Goal: Transaction & Acquisition: Purchase product/service

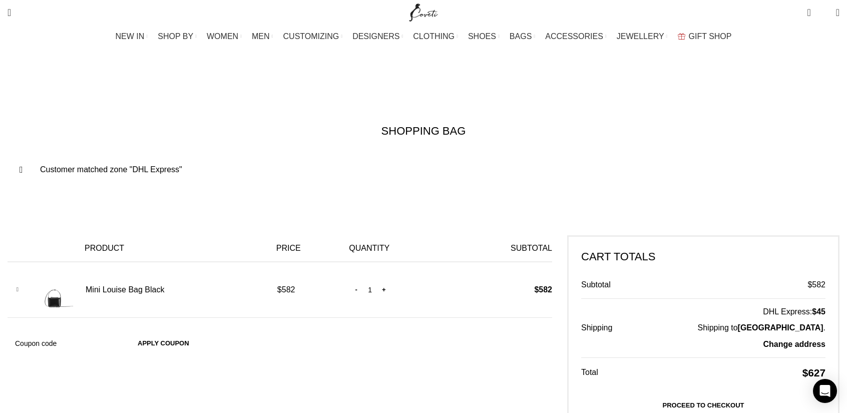
scroll to position [0, 1159]
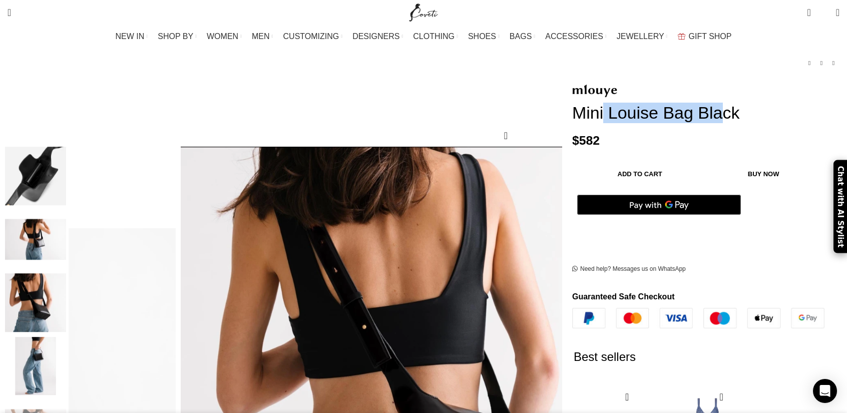
scroll to position [50, 0]
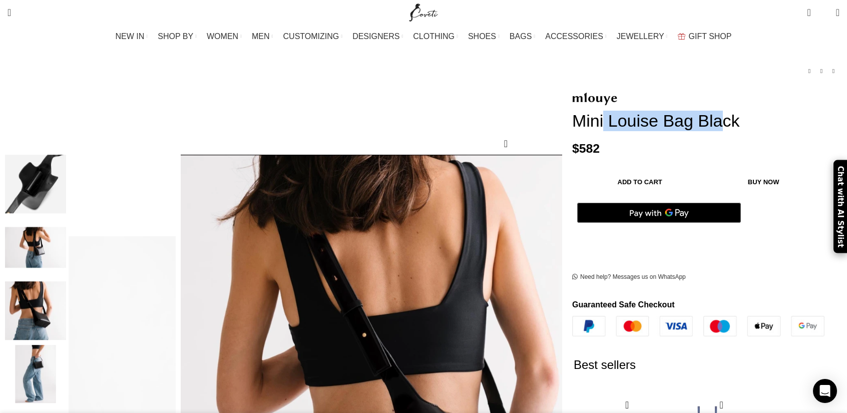
click at [66, 164] on img "4 / 8" at bounding box center [35, 184] width 61 height 59
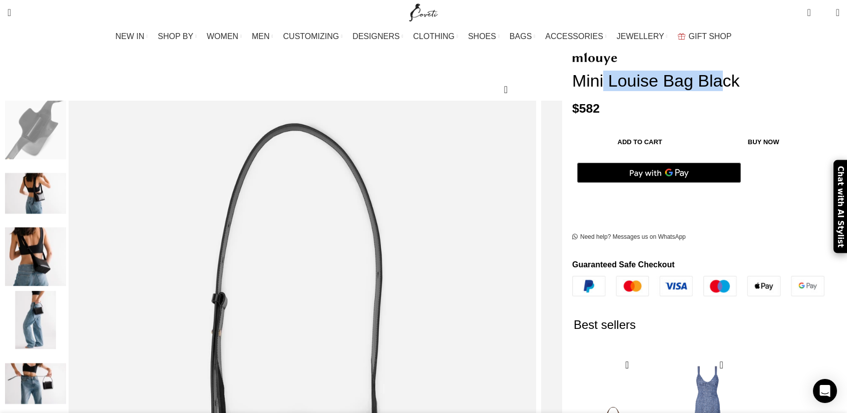
scroll to position [150, 0]
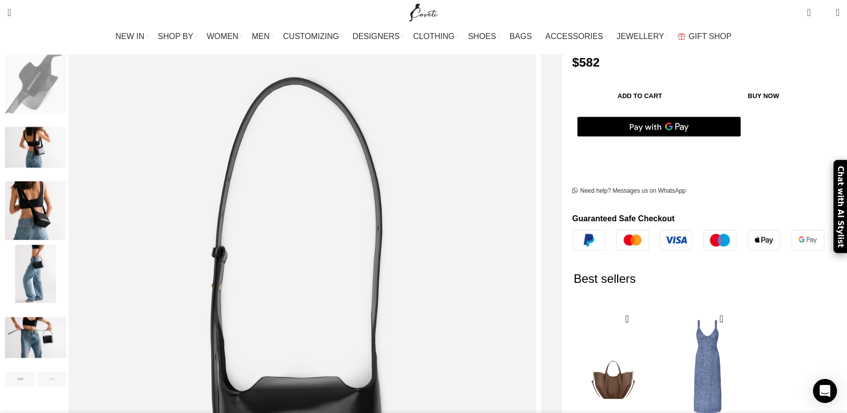
click at [66, 313] on img "8 / 8" at bounding box center [35, 337] width 61 height 59
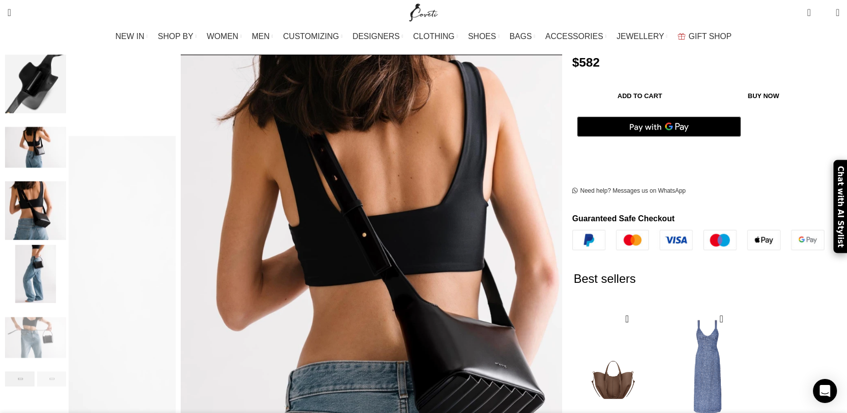
click at [35, 371] on div "Previous slide" at bounding box center [20, 378] width 30 height 15
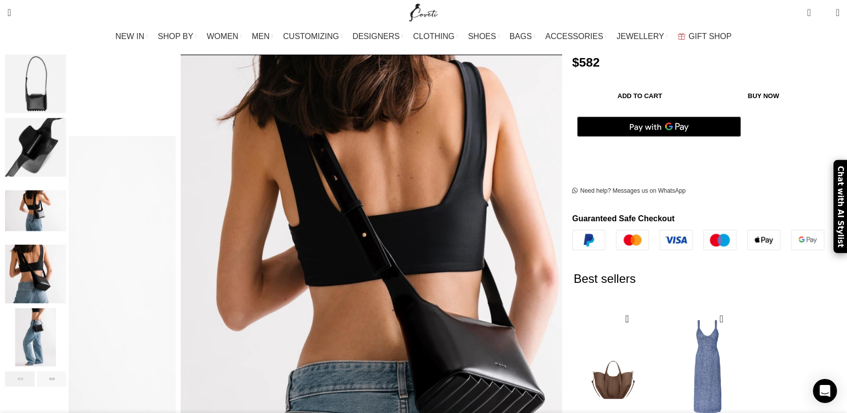
click at [35, 371] on div "Previous slide" at bounding box center [20, 378] width 30 height 15
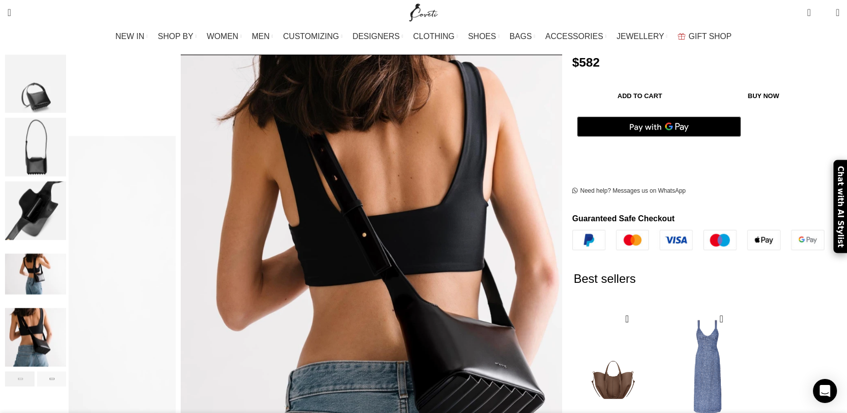
click at [35, 373] on div "Previous slide" at bounding box center [20, 378] width 30 height 15
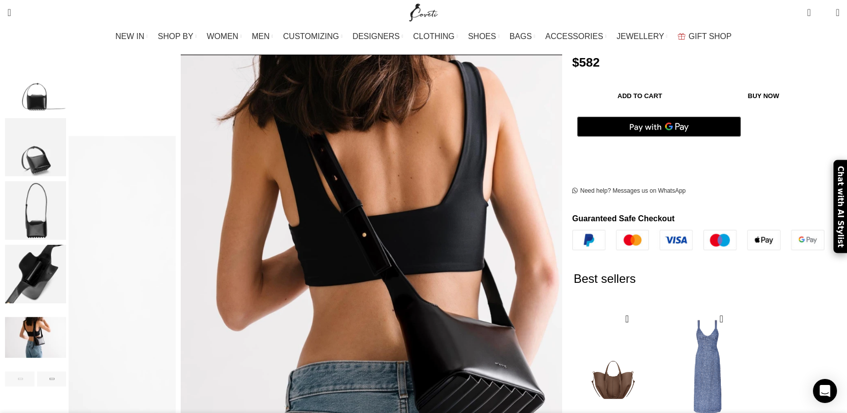
click at [35, 372] on div "Previous slide" at bounding box center [20, 378] width 30 height 15
click at [66, 77] on img "1 / 8" at bounding box center [35, 84] width 61 height 59
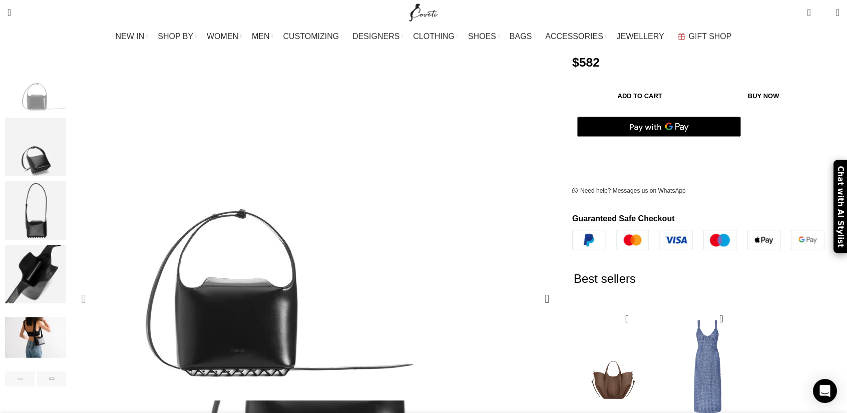
scroll to position [200, 0]
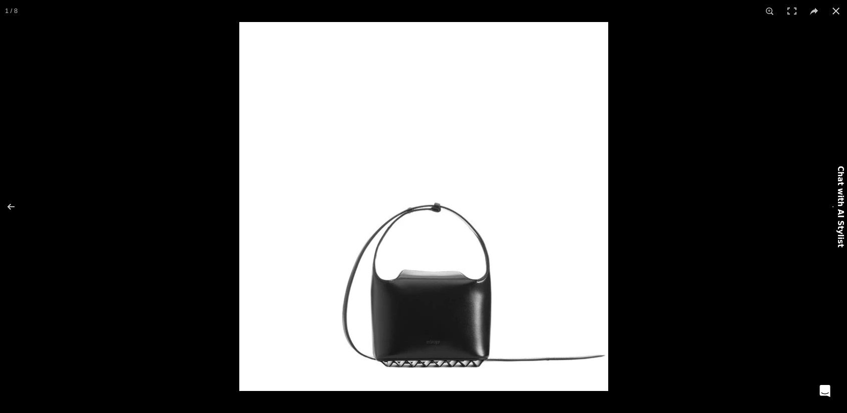
click at [470, 336] on img at bounding box center [423, 206] width 369 height 369
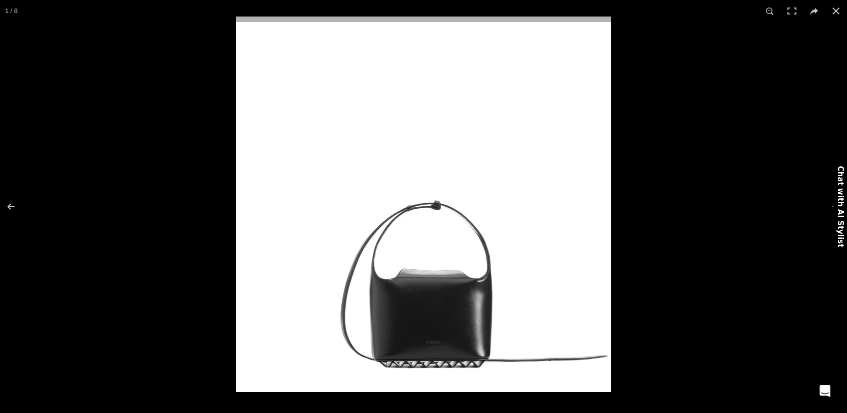
click at [470, 336] on img at bounding box center [423, 204] width 375 height 375
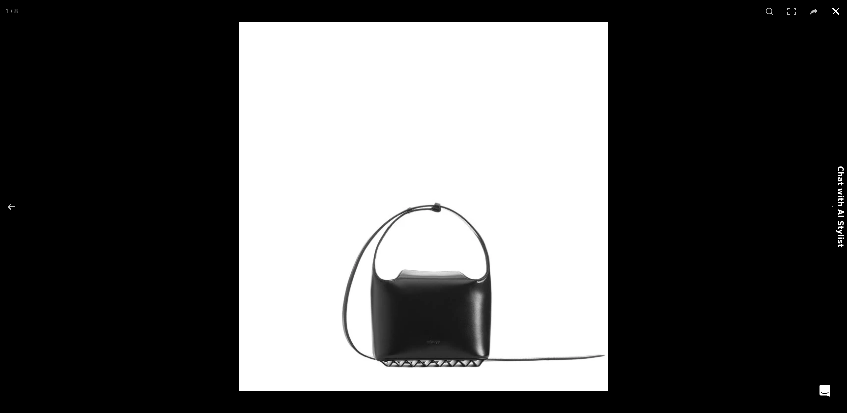
scroll to position [0, 527]
click at [8, 204] on button at bounding box center [17, 207] width 35 height 50
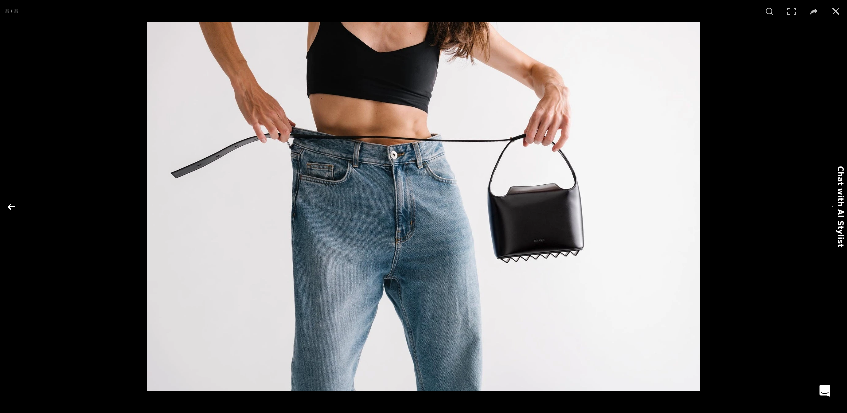
click at [8, 204] on button at bounding box center [17, 207] width 35 height 50
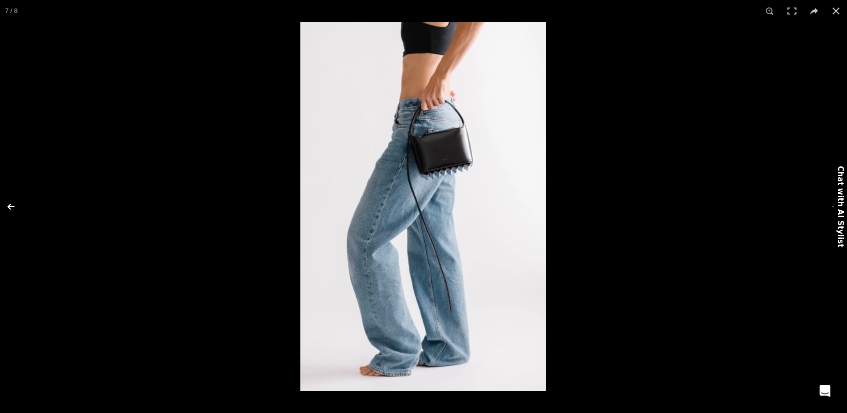
click at [8, 204] on button at bounding box center [17, 207] width 35 height 50
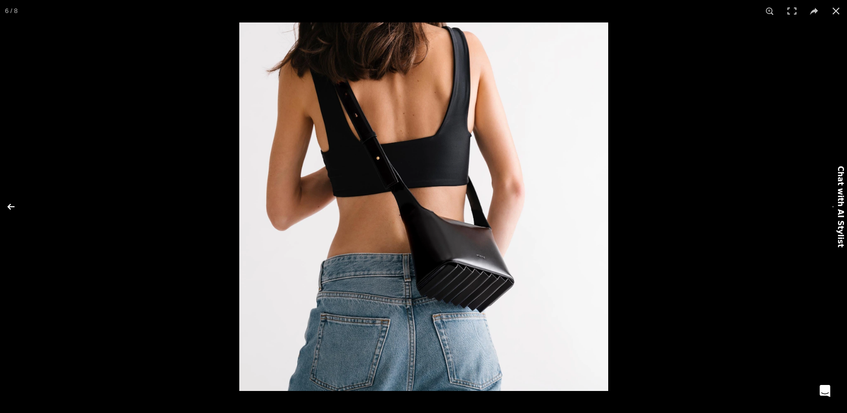
click at [8, 204] on button at bounding box center [17, 207] width 35 height 50
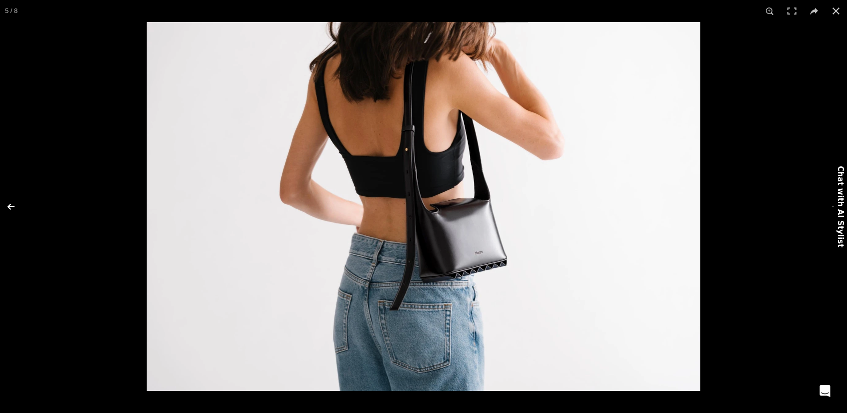
click at [8, 204] on button at bounding box center [17, 207] width 35 height 50
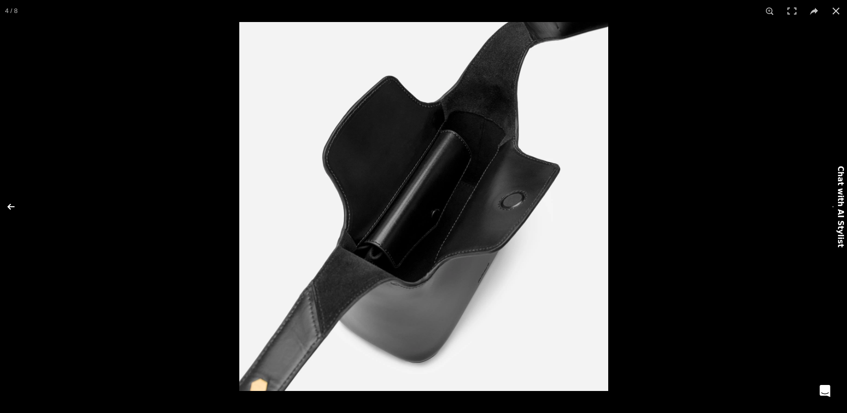
click at [8, 204] on button at bounding box center [17, 207] width 35 height 50
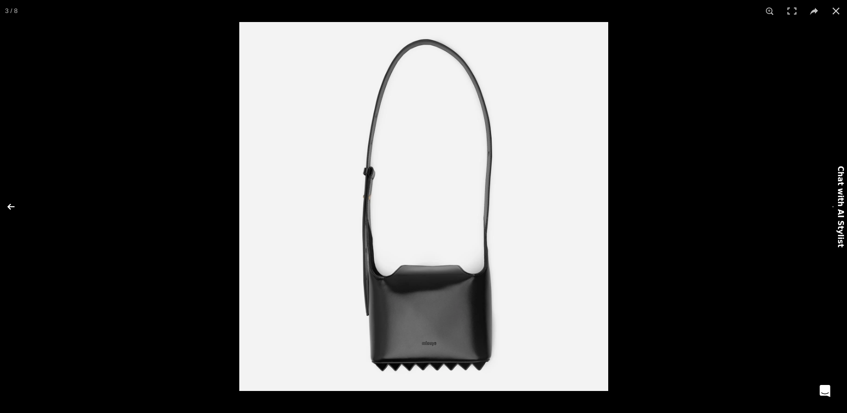
click at [8, 204] on button at bounding box center [17, 207] width 35 height 50
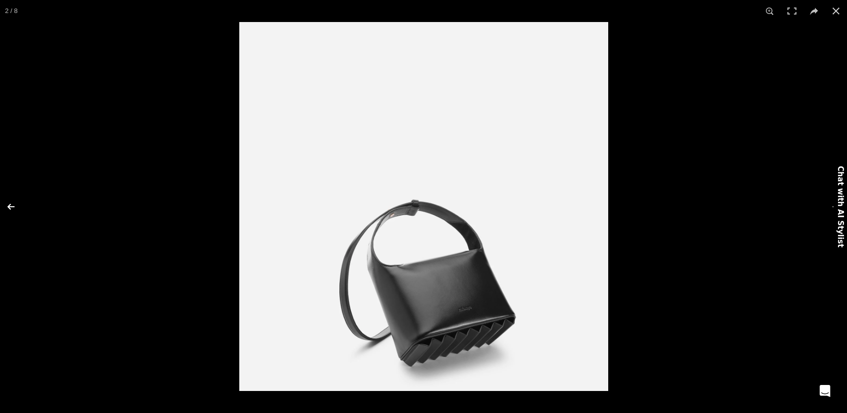
click at [8, 204] on button at bounding box center [17, 207] width 35 height 50
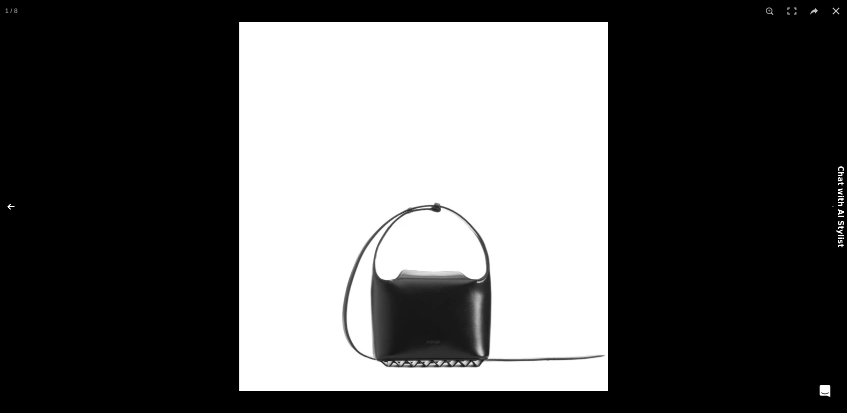
click at [8, 204] on button at bounding box center [17, 207] width 35 height 50
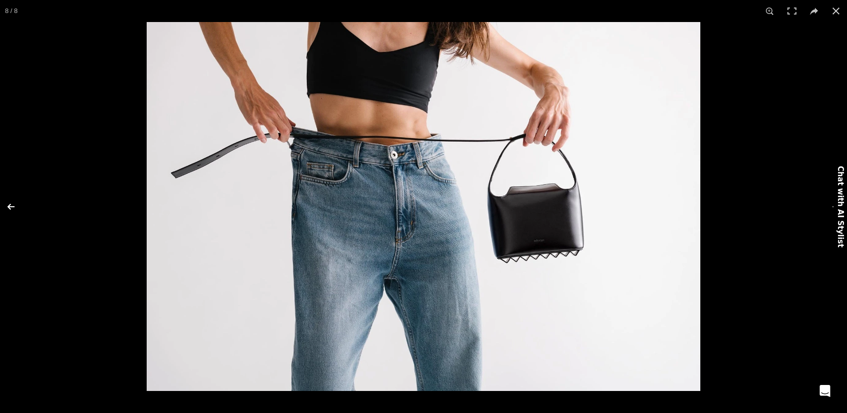
scroll to position [0, 632]
click at [8, 204] on button at bounding box center [17, 207] width 35 height 50
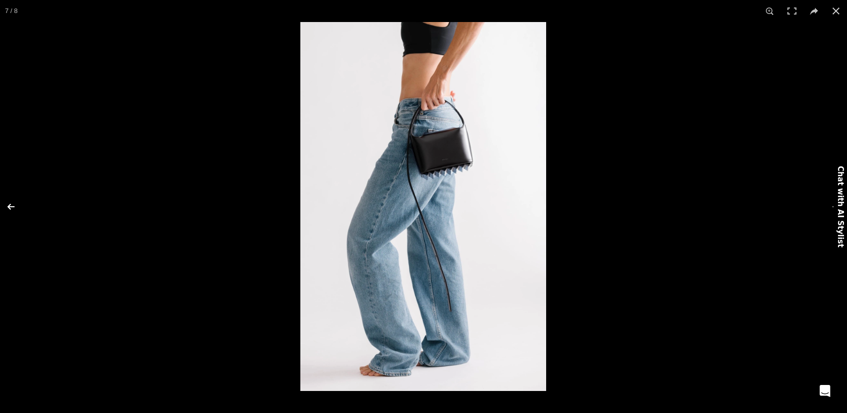
click at [8, 204] on button at bounding box center [17, 207] width 35 height 50
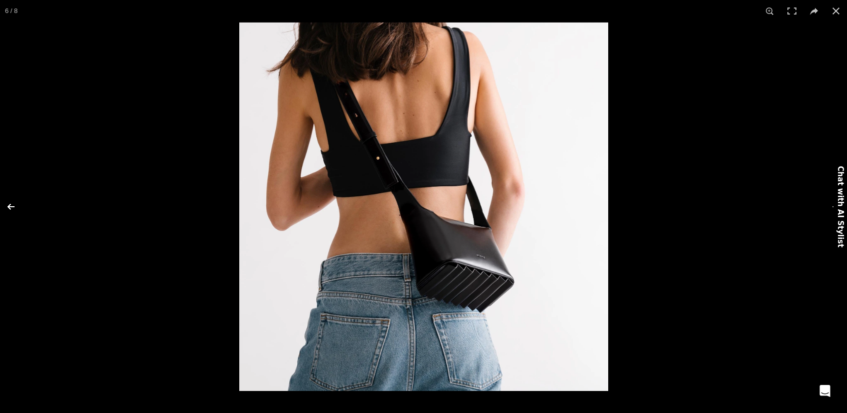
click at [8, 204] on button at bounding box center [17, 207] width 35 height 50
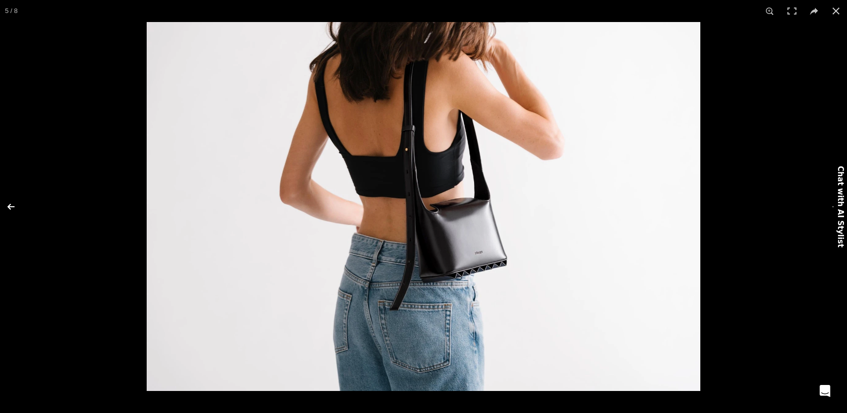
click at [8, 204] on button at bounding box center [17, 207] width 35 height 50
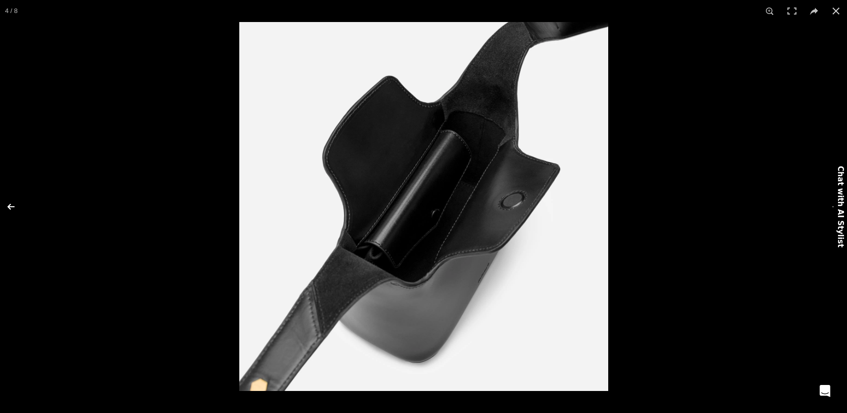
click at [8, 204] on button at bounding box center [17, 207] width 35 height 50
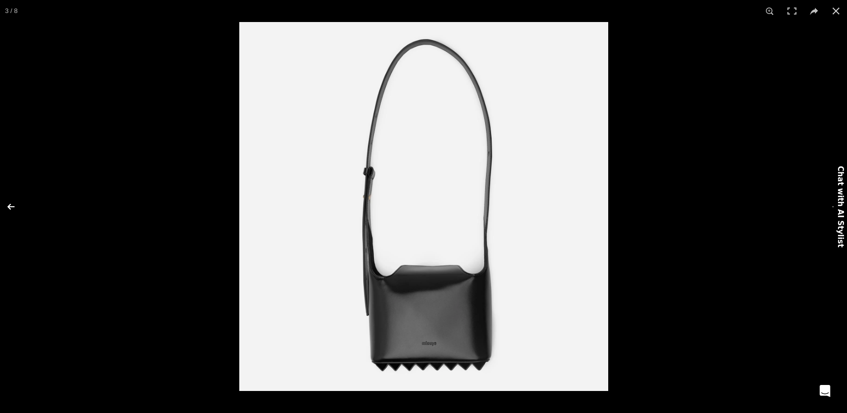
click at [8, 204] on button at bounding box center [17, 207] width 35 height 50
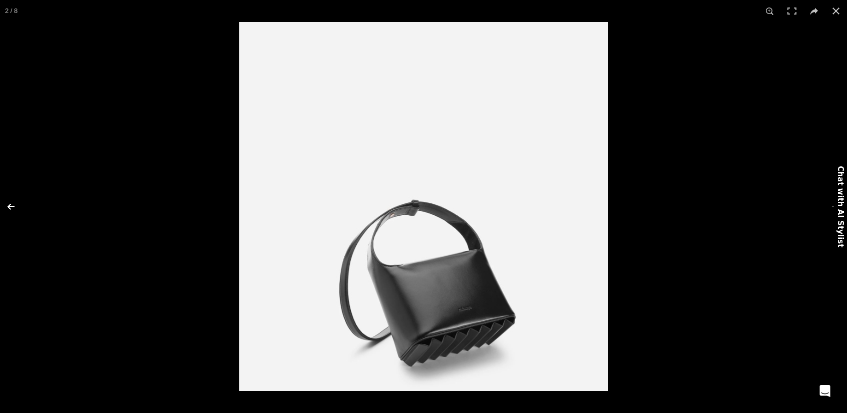
click at [8, 204] on button at bounding box center [17, 207] width 35 height 50
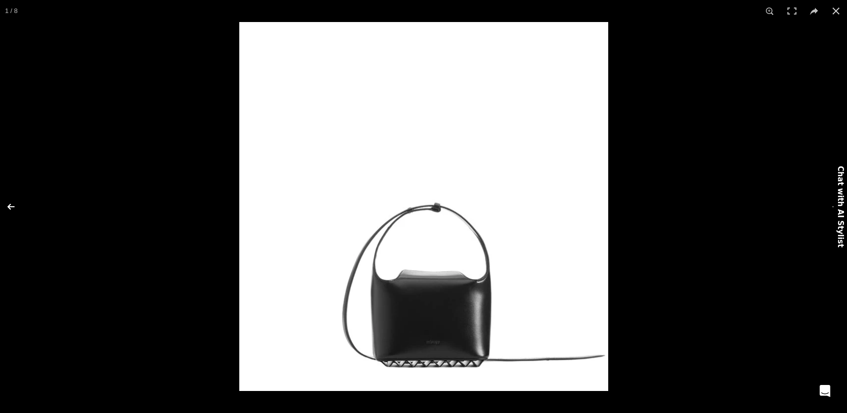
click at [8, 204] on button at bounding box center [17, 207] width 35 height 50
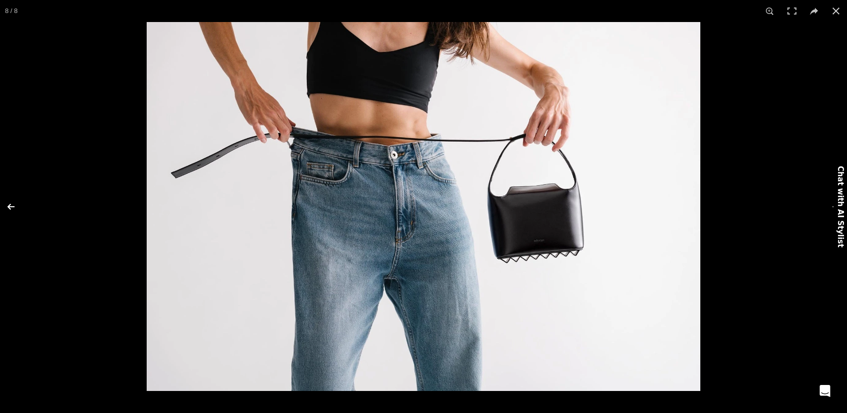
click at [8, 204] on button at bounding box center [17, 207] width 35 height 50
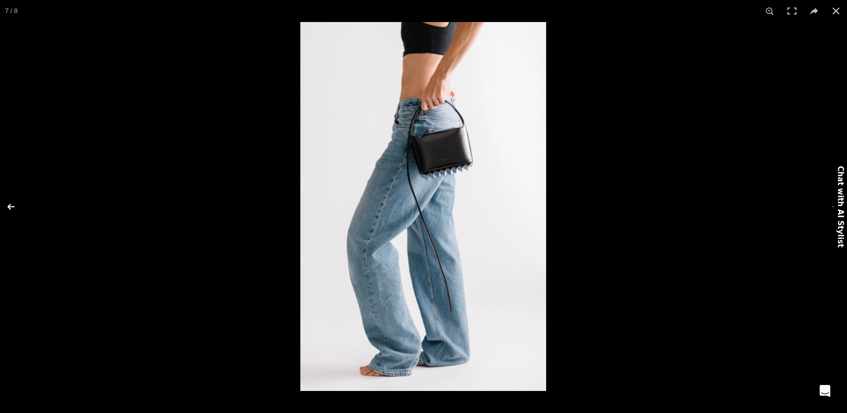
click at [8, 204] on button at bounding box center [17, 207] width 35 height 50
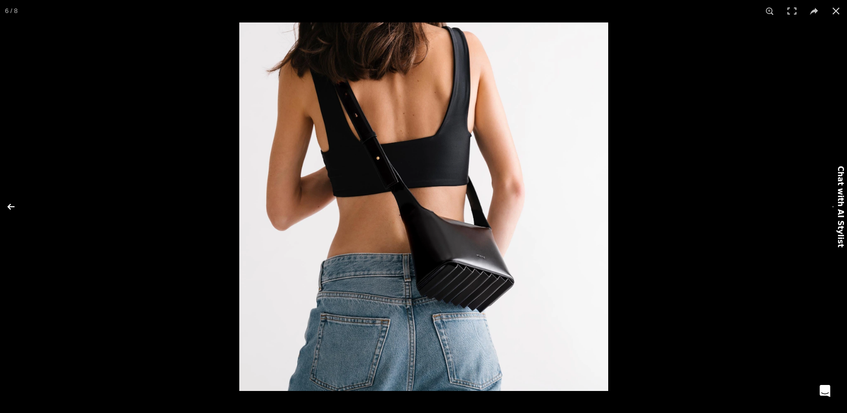
click at [8, 204] on button at bounding box center [17, 207] width 35 height 50
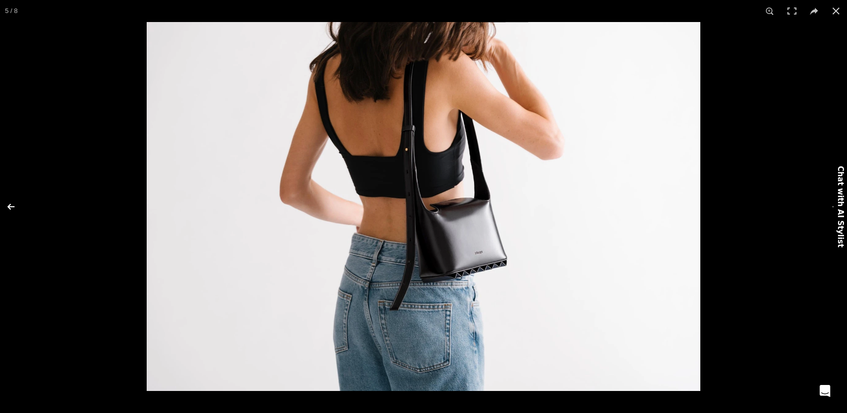
scroll to position [0, 737]
click at [8, 204] on button at bounding box center [17, 207] width 35 height 50
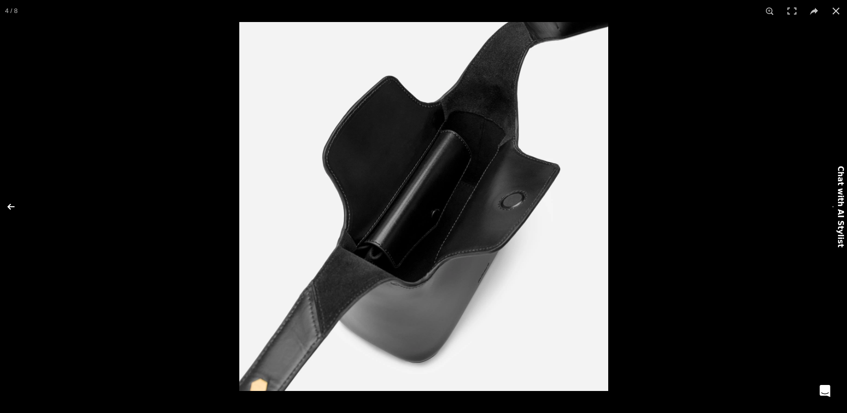
click at [8, 204] on button at bounding box center [17, 207] width 35 height 50
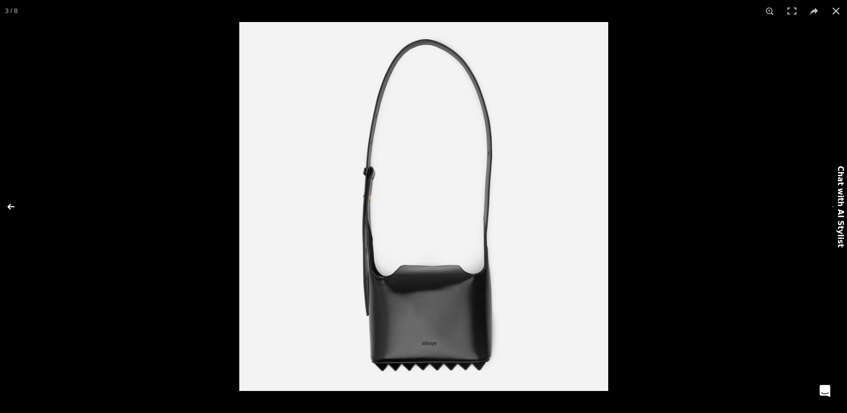
click at [8, 204] on button at bounding box center [17, 207] width 35 height 50
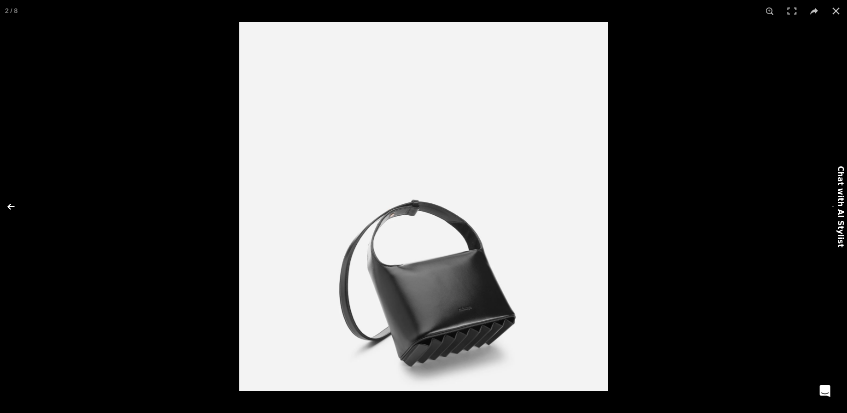
click at [8, 204] on button at bounding box center [17, 207] width 35 height 50
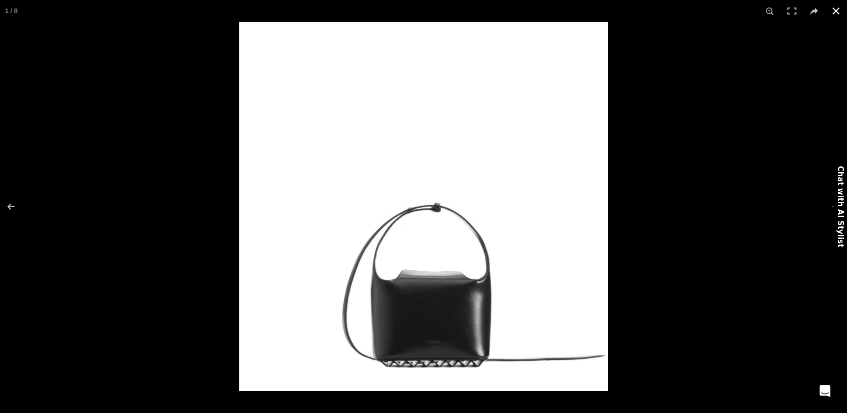
click at [837, 14] on button at bounding box center [836, 11] width 22 height 22
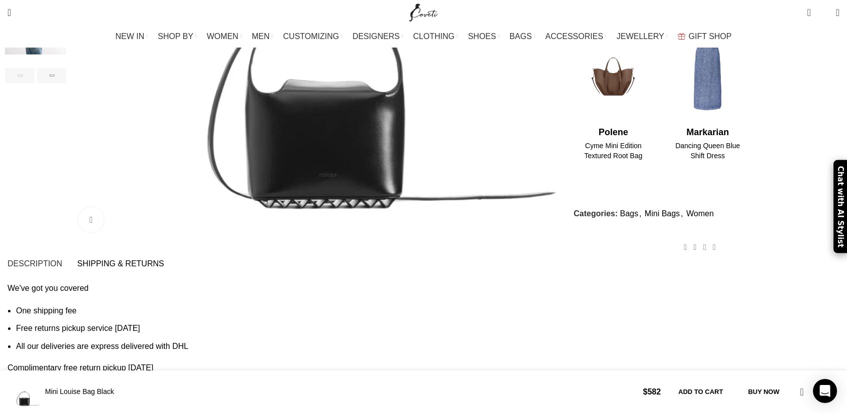
scroll to position [400, 0]
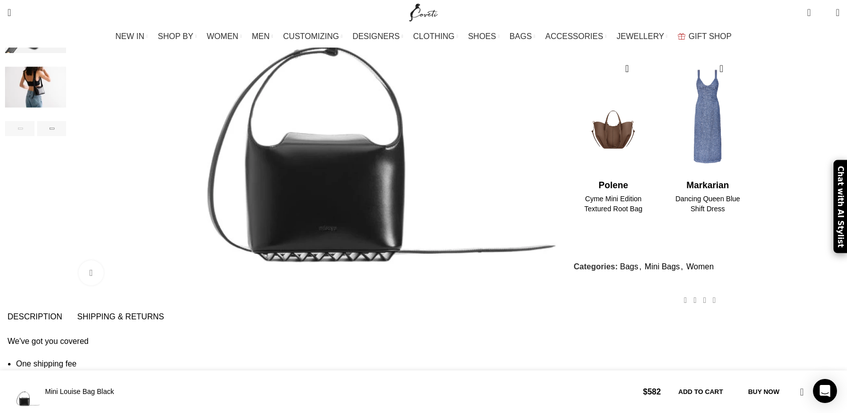
click at [62, 313] on span "Description" at bounding box center [35, 317] width 55 height 8
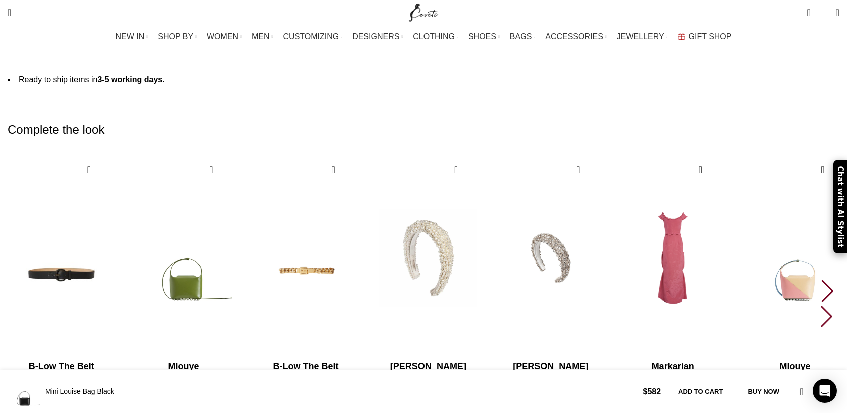
scroll to position [0, 105]
click at [821, 280] on div "Next slide" at bounding box center [828, 291] width 14 height 22
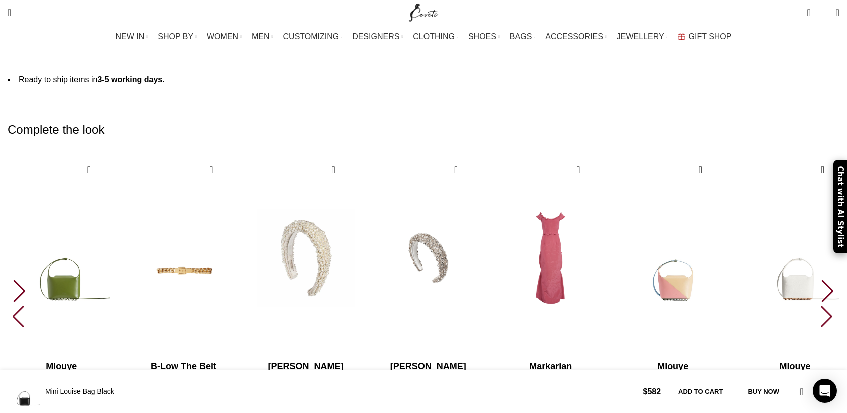
click at [821, 280] on div "Next slide" at bounding box center [828, 291] width 14 height 22
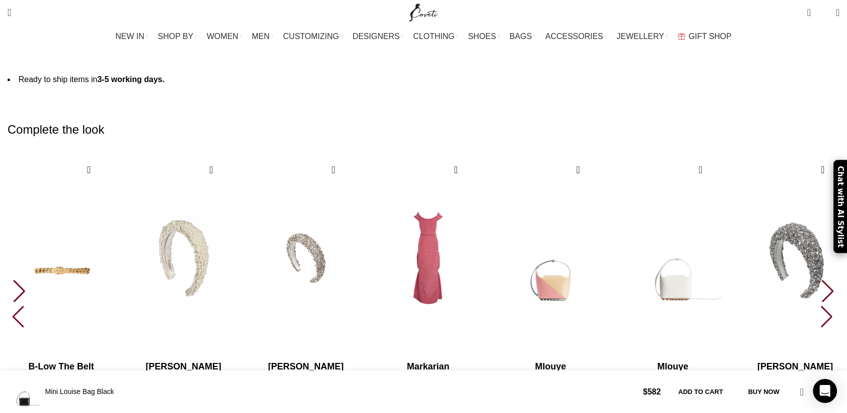
click at [821, 280] on div "Next slide" at bounding box center [828, 291] width 14 height 22
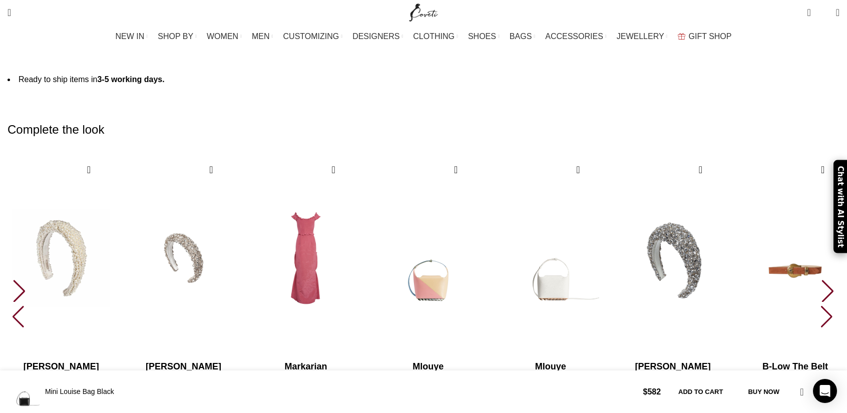
click at [821, 280] on div "Next slide" at bounding box center [828, 291] width 14 height 22
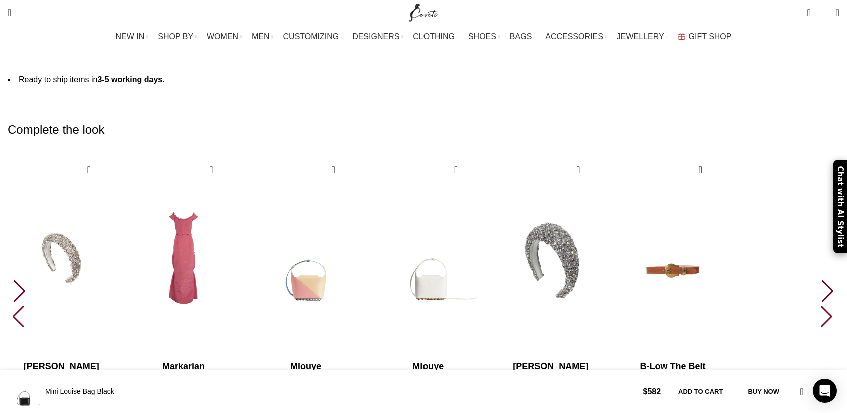
click at [821, 280] on div "Next slide" at bounding box center [828, 291] width 14 height 22
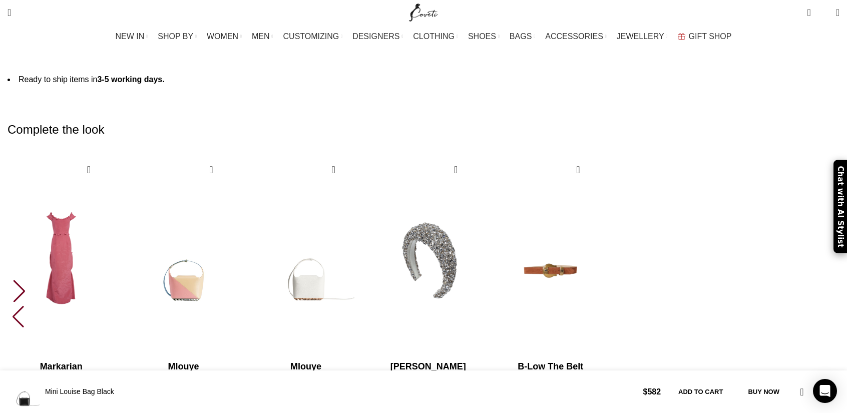
click at [604, 216] on div "10 / 10" at bounding box center [550, 258] width 107 height 200
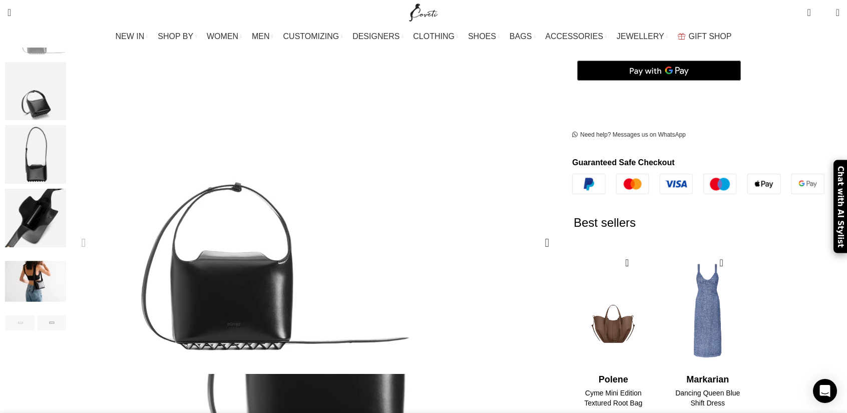
scroll to position [232, 0]
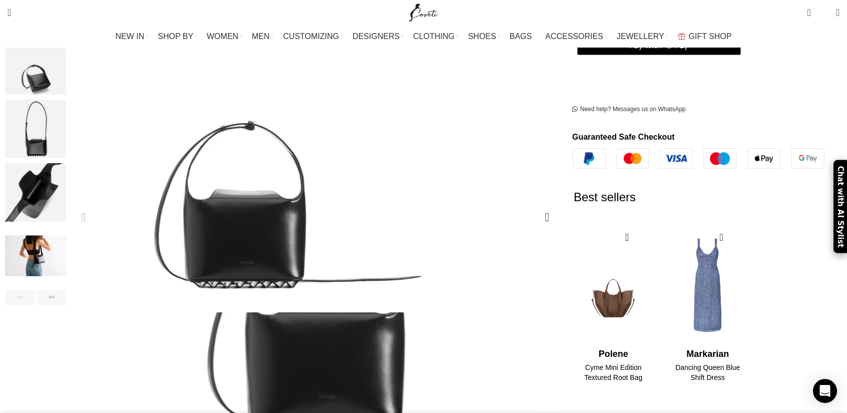
click at [351, 235] on img "1 / 8" at bounding box center [237, 124] width 375 height 375
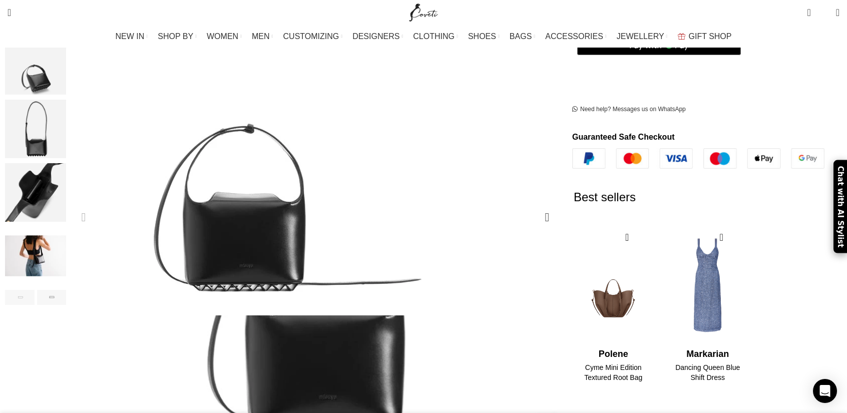
click at [355, 212] on img "1 / 8" at bounding box center [236, 127] width 375 height 375
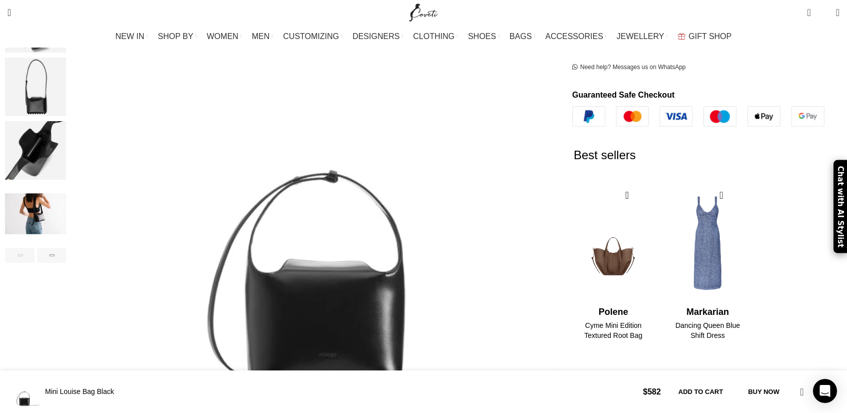
scroll to position [282, 0]
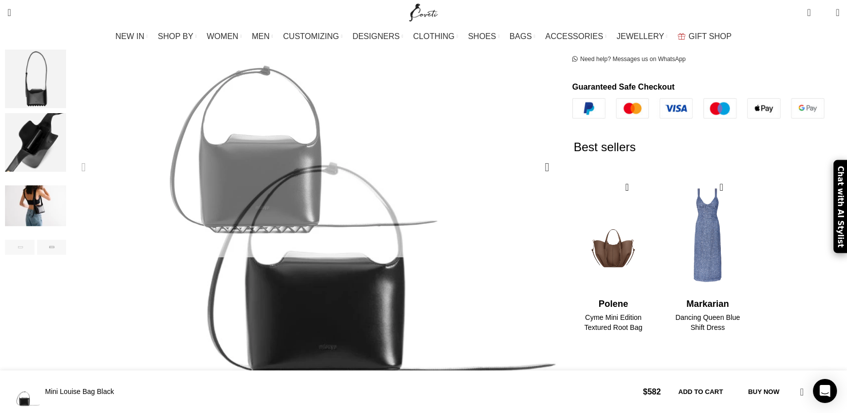
click at [170, 379] on link "Click to enlarge" at bounding box center [125, 391] width 92 height 25
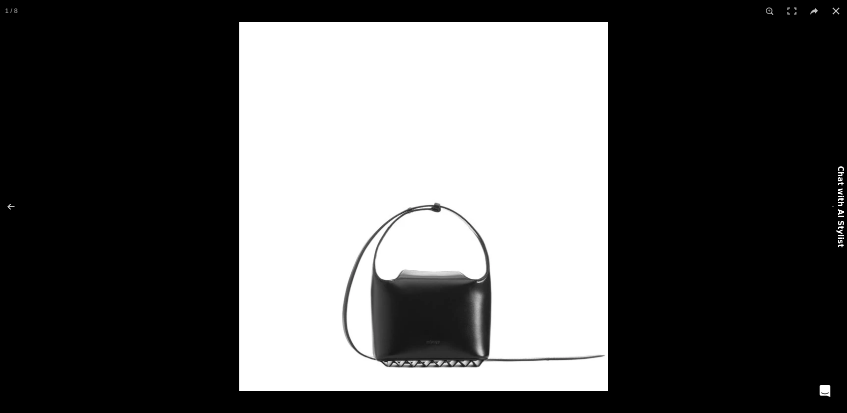
scroll to position [0, 421]
click at [9, 206] on button at bounding box center [17, 207] width 35 height 50
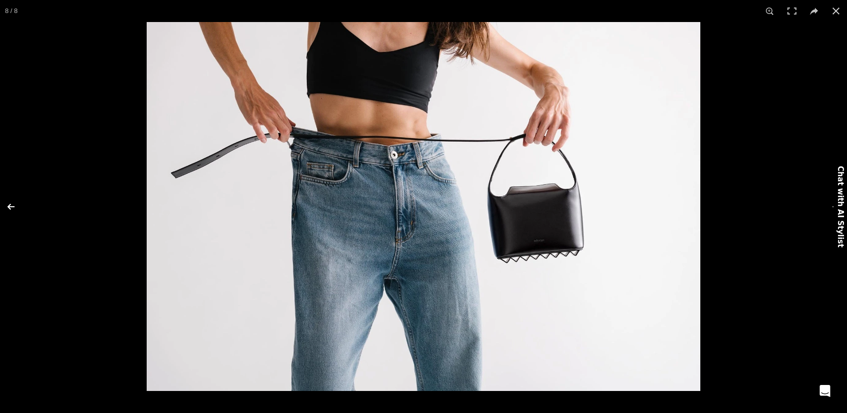
click at [10, 205] on button at bounding box center [17, 207] width 35 height 50
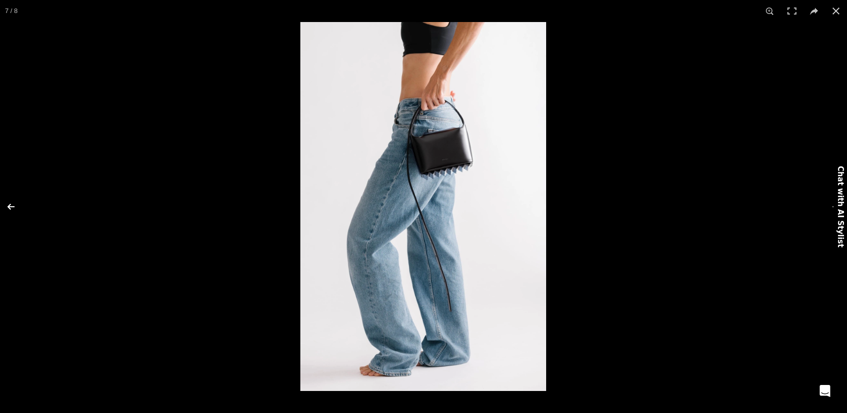
click at [9, 205] on button at bounding box center [17, 207] width 35 height 50
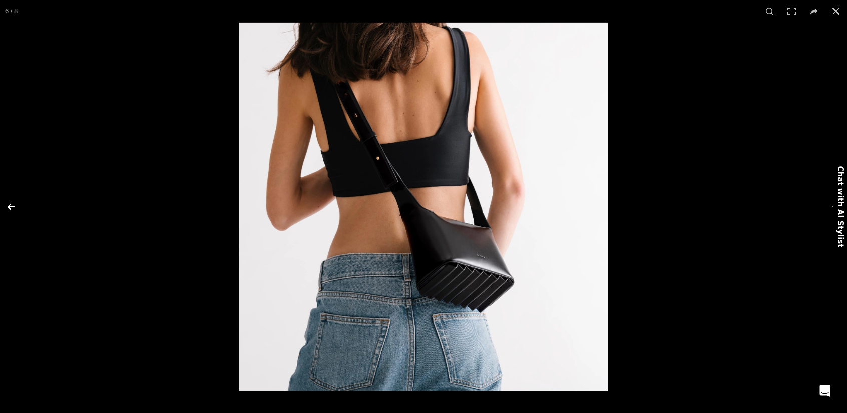
click at [9, 205] on button at bounding box center [17, 207] width 35 height 50
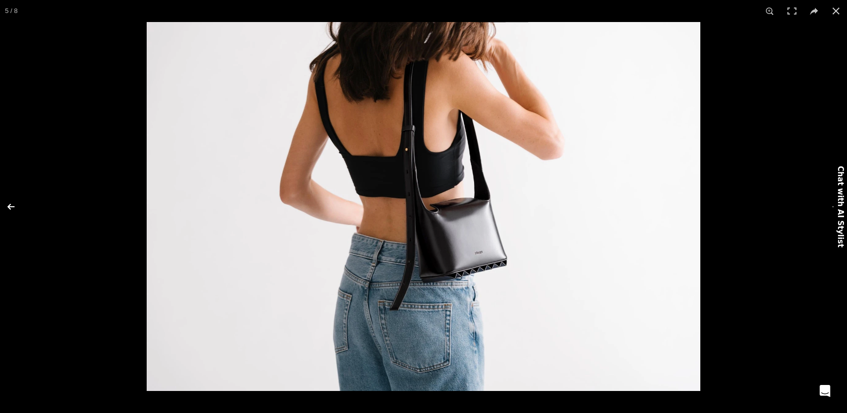
click at [9, 206] on button at bounding box center [17, 207] width 35 height 50
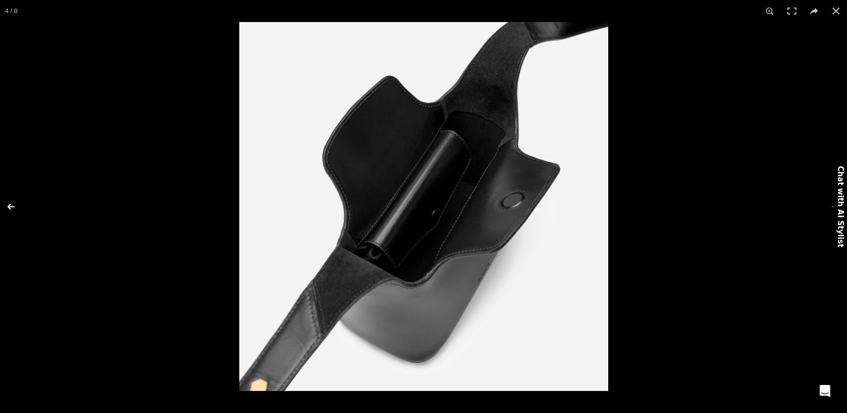
click at [8, 207] on button at bounding box center [17, 207] width 35 height 50
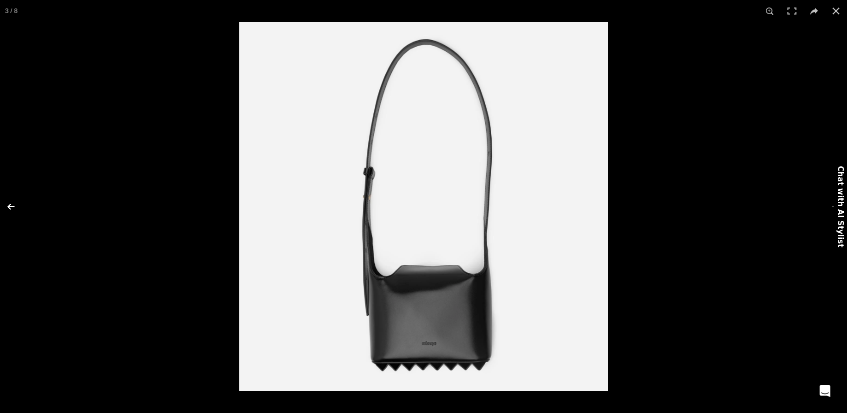
scroll to position [0, 527]
click at [8, 207] on button at bounding box center [17, 207] width 35 height 50
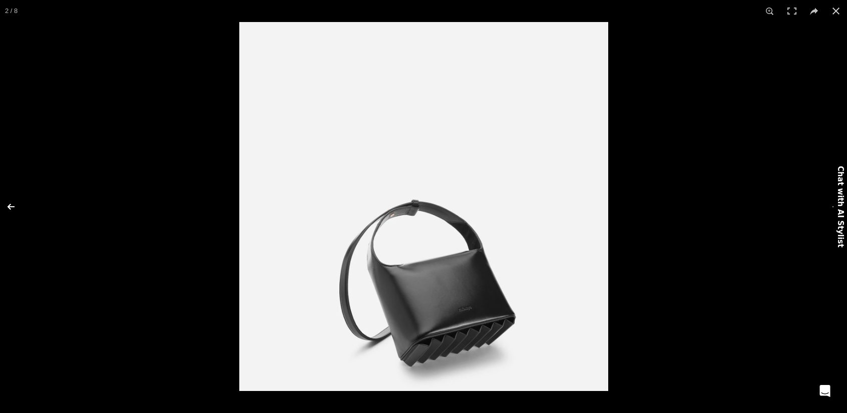
click at [8, 207] on button at bounding box center [17, 207] width 35 height 50
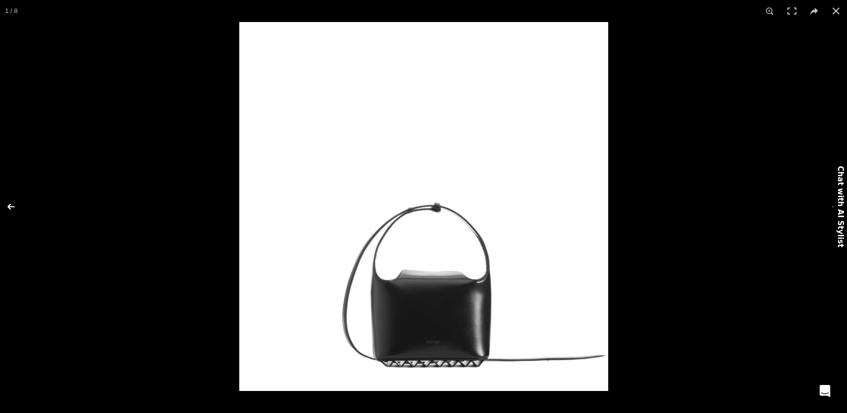
click at [8, 207] on button at bounding box center [17, 207] width 35 height 50
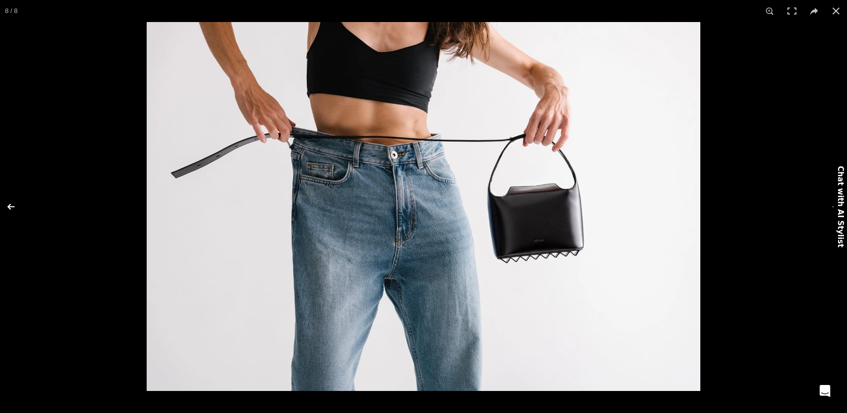
click at [8, 207] on button at bounding box center [17, 207] width 35 height 50
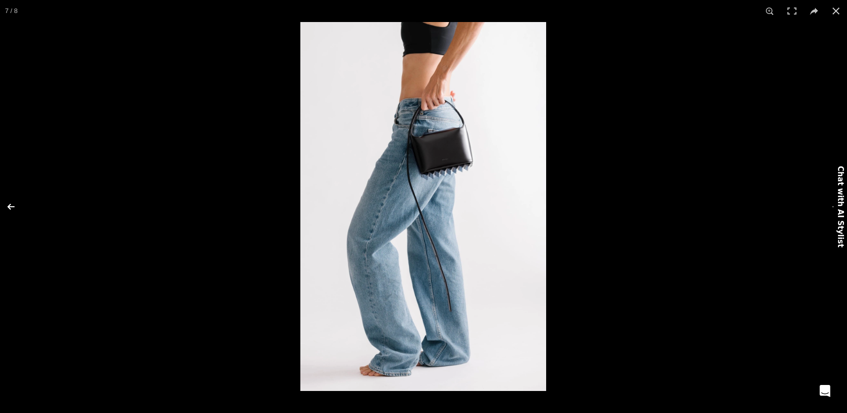
click at [8, 207] on button at bounding box center [17, 207] width 35 height 50
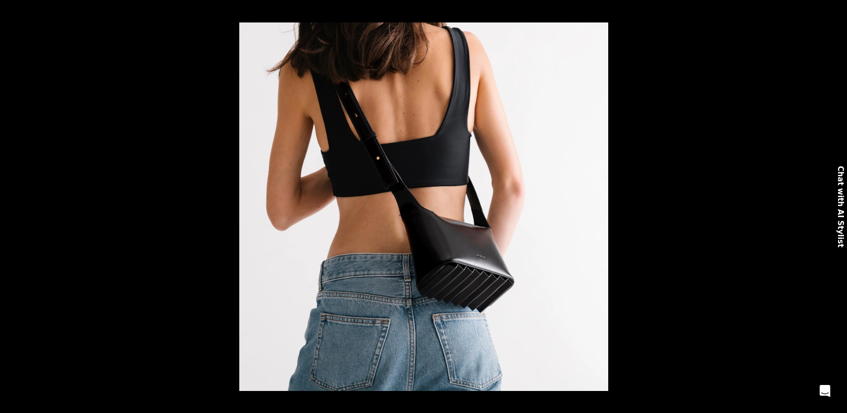
click at [8, 207] on button at bounding box center [17, 207] width 35 height 50
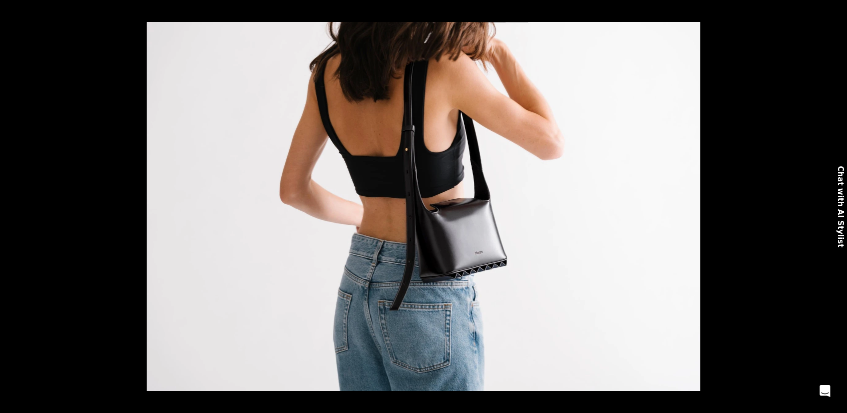
click at [8, 207] on button at bounding box center [17, 207] width 35 height 50
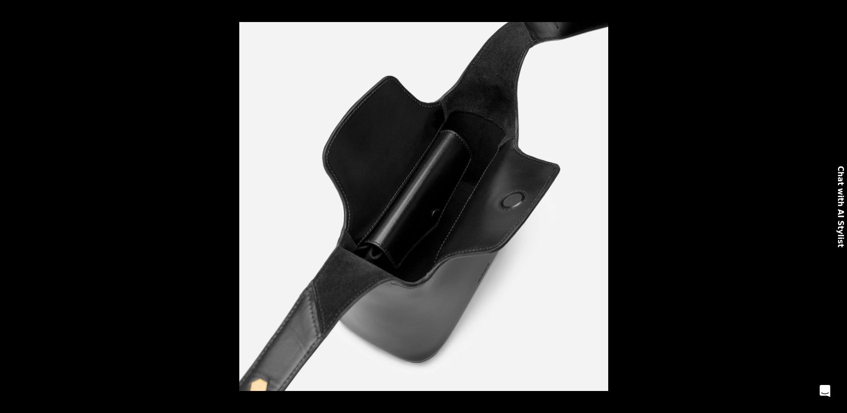
click at [8, 207] on button at bounding box center [17, 207] width 35 height 50
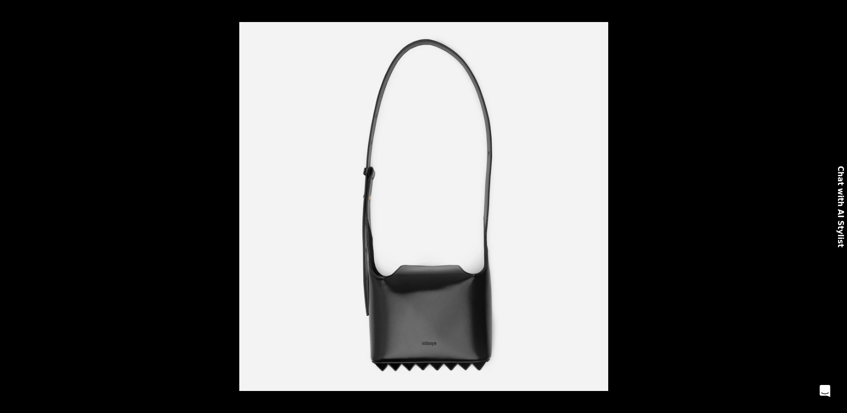
scroll to position [0, 632]
click at [8, 207] on button at bounding box center [17, 207] width 35 height 50
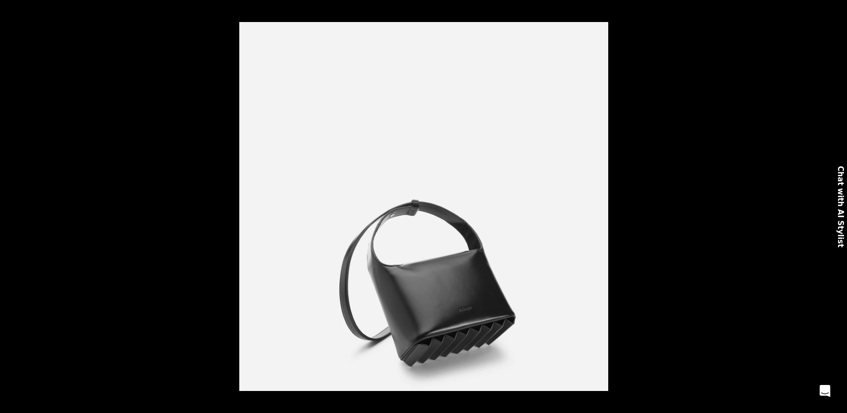
click at [8, 207] on button at bounding box center [17, 207] width 35 height 50
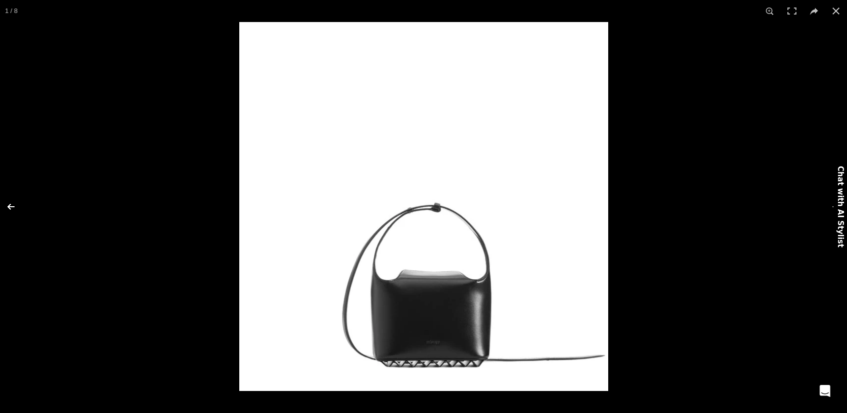
click at [7, 208] on button at bounding box center [17, 207] width 35 height 50
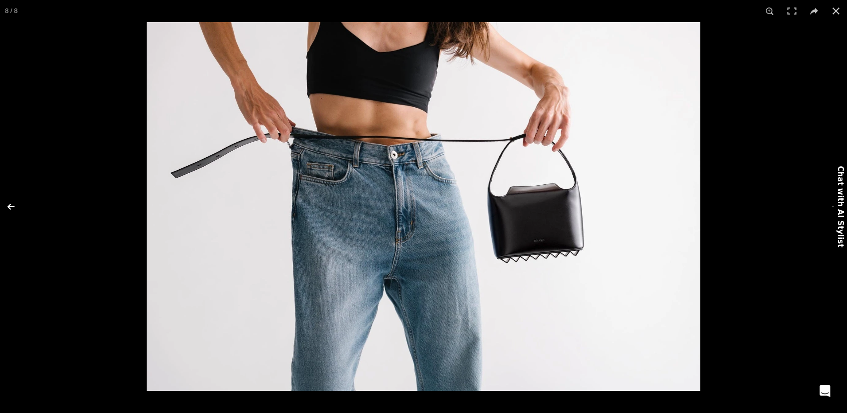
click at [8, 208] on button at bounding box center [17, 207] width 35 height 50
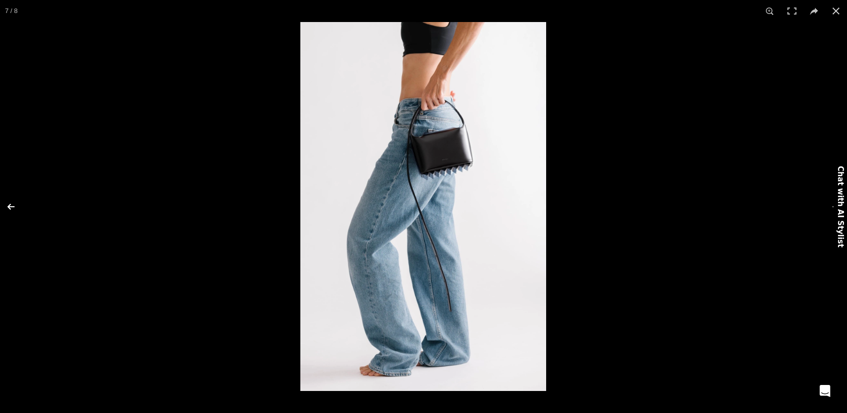
click at [8, 208] on button at bounding box center [17, 207] width 35 height 50
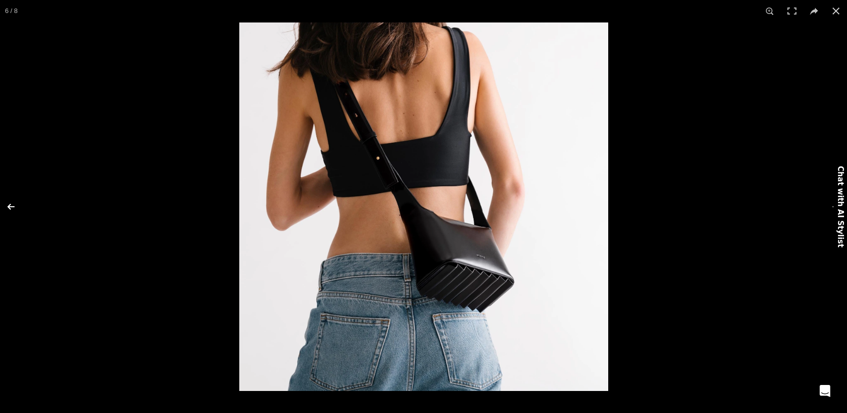
click at [8, 208] on button at bounding box center [17, 207] width 35 height 50
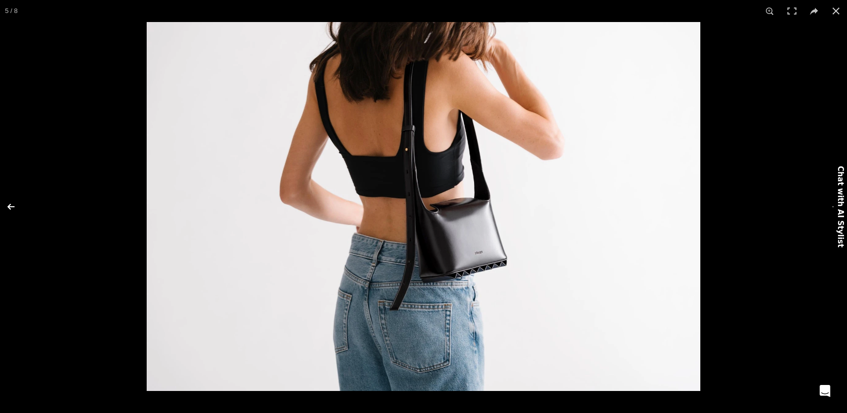
click at [11, 204] on button at bounding box center [17, 207] width 35 height 50
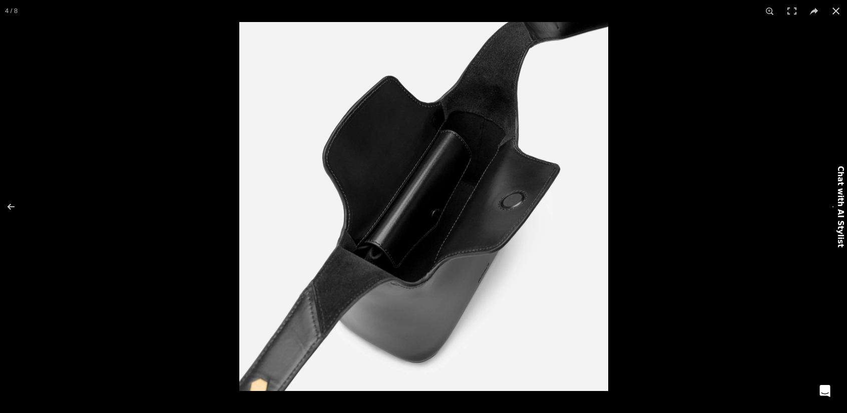
scroll to position [0, 737]
click at [6, 205] on button at bounding box center [17, 207] width 35 height 50
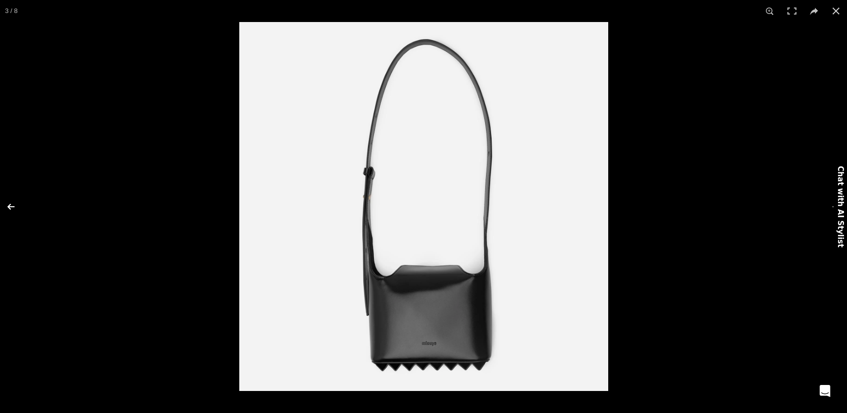
click at [9, 205] on button at bounding box center [17, 207] width 35 height 50
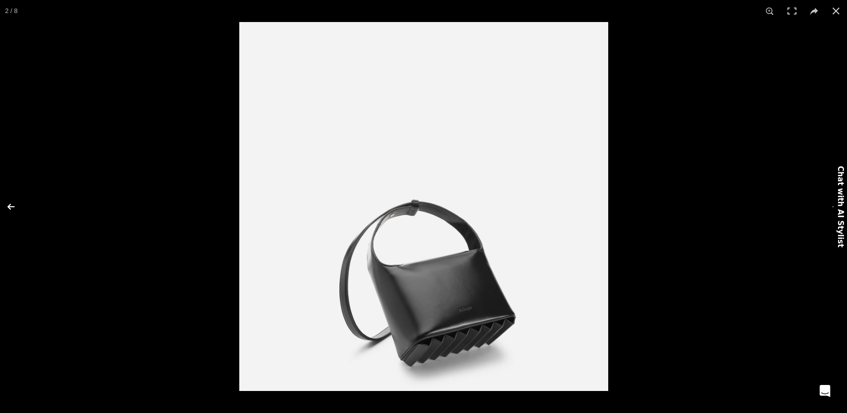
click at [9, 205] on button at bounding box center [17, 207] width 35 height 50
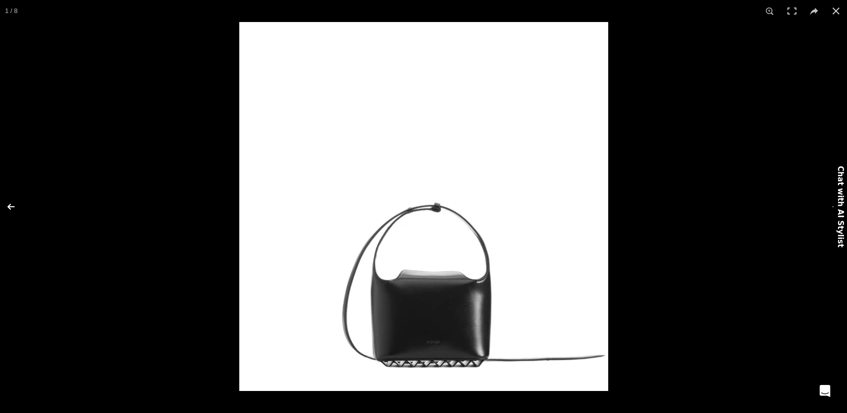
click at [9, 205] on button at bounding box center [17, 207] width 35 height 50
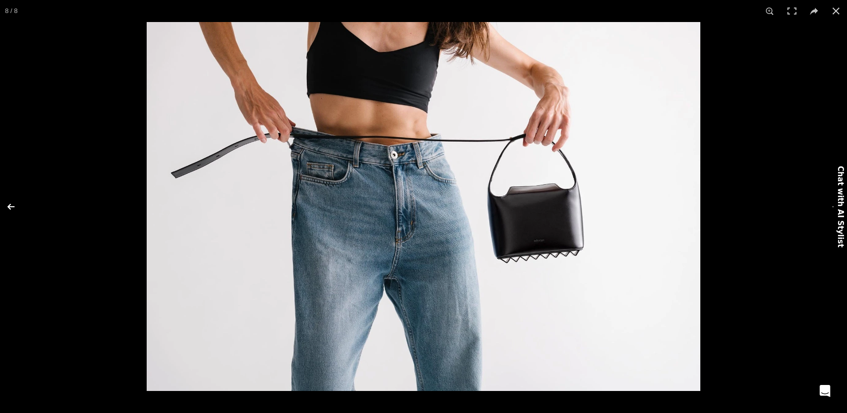
click at [9, 205] on button at bounding box center [17, 207] width 35 height 50
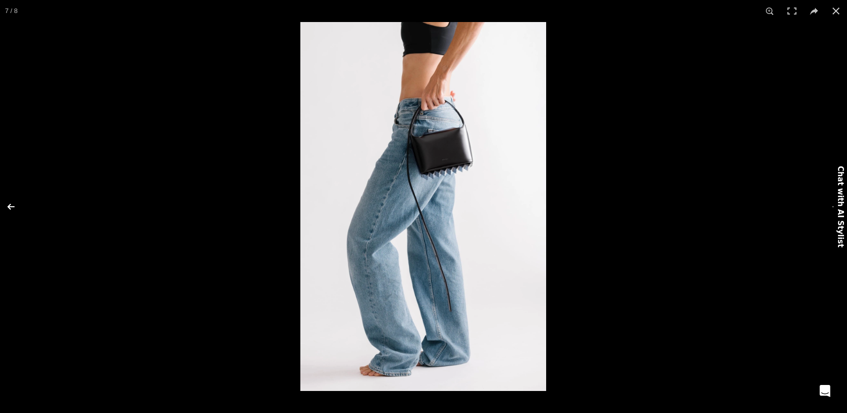
click at [9, 205] on button at bounding box center [17, 207] width 35 height 50
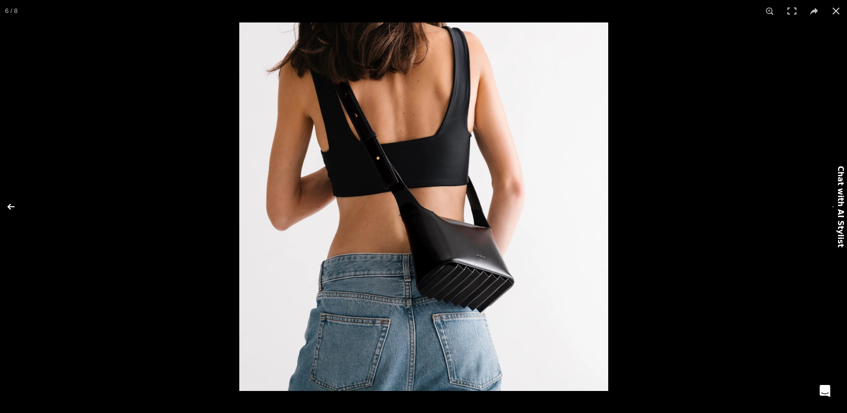
click at [9, 205] on button at bounding box center [17, 207] width 35 height 50
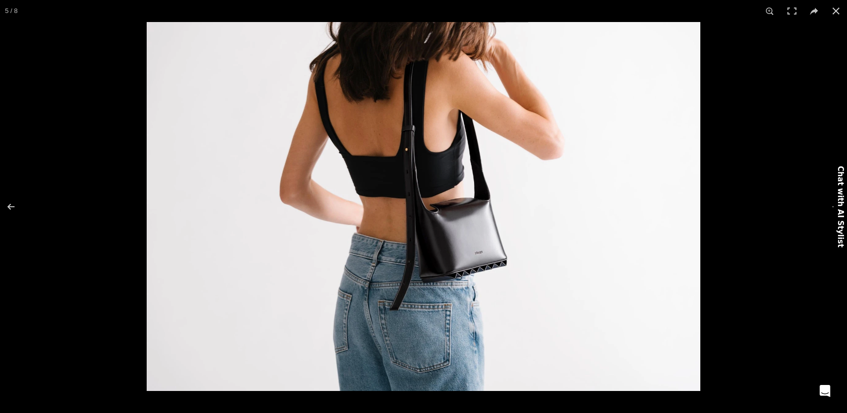
scroll to position [0, 843]
click at [7, 206] on button at bounding box center [17, 207] width 35 height 50
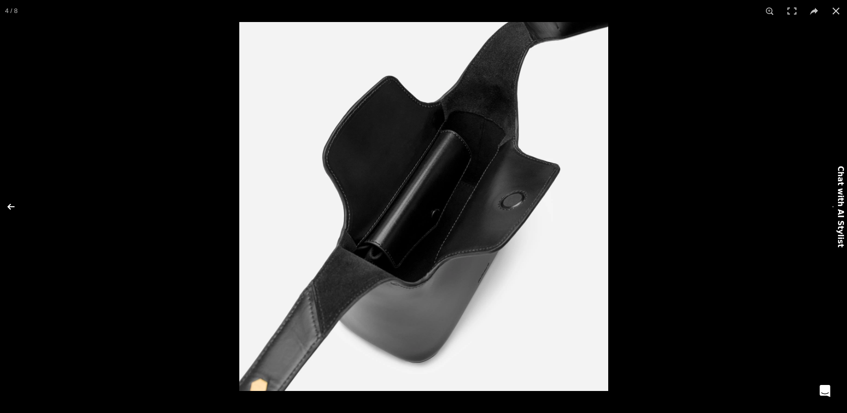
click at [7, 206] on button at bounding box center [17, 207] width 35 height 50
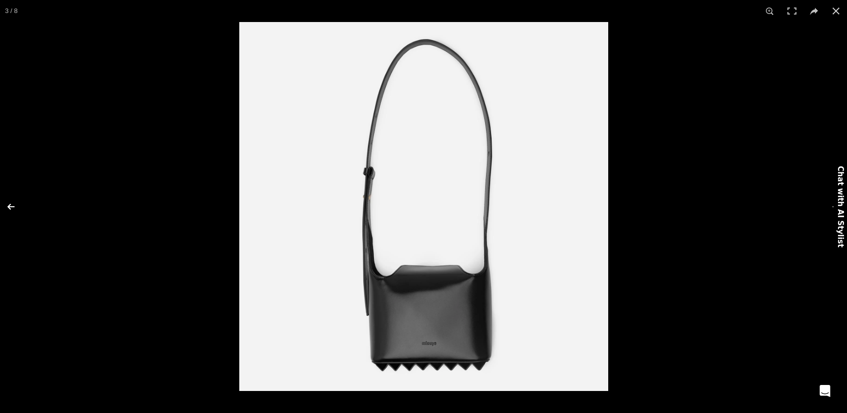
click at [7, 206] on button at bounding box center [17, 207] width 35 height 50
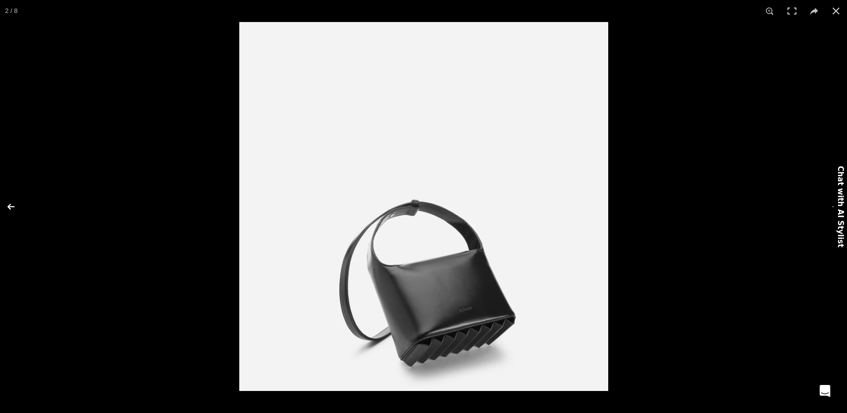
click at [7, 206] on button at bounding box center [17, 207] width 35 height 50
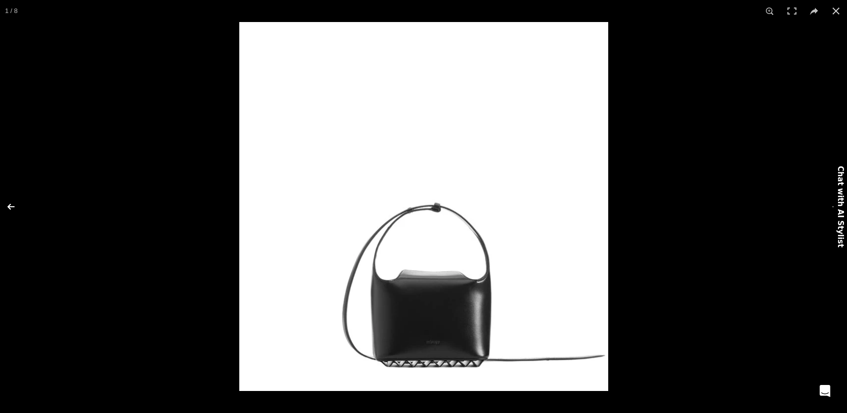
click at [7, 206] on button at bounding box center [17, 207] width 35 height 50
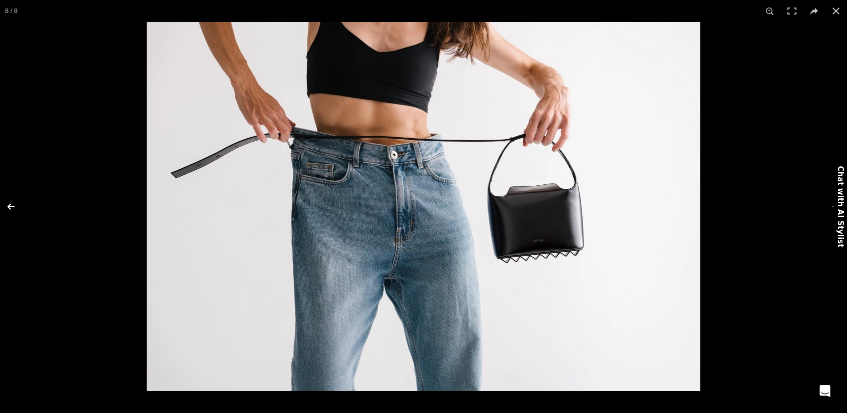
click at [7, 206] on button at bounding box center [17, 207] width 35 height 50
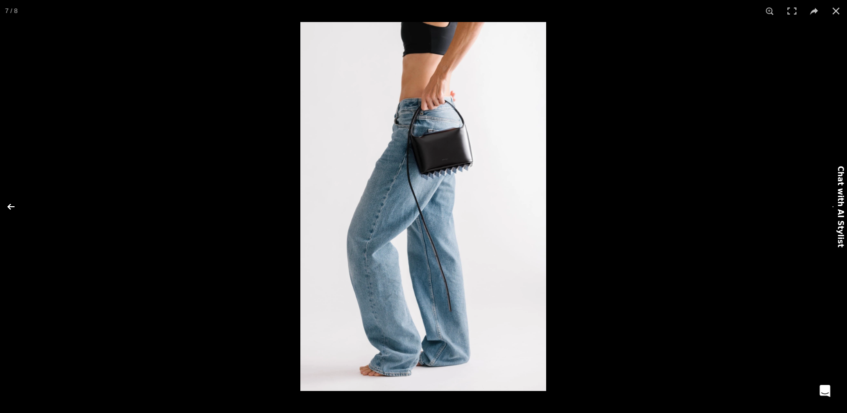
click at [7, 206] on button at bounding box center [17, 207] width 35 height 50
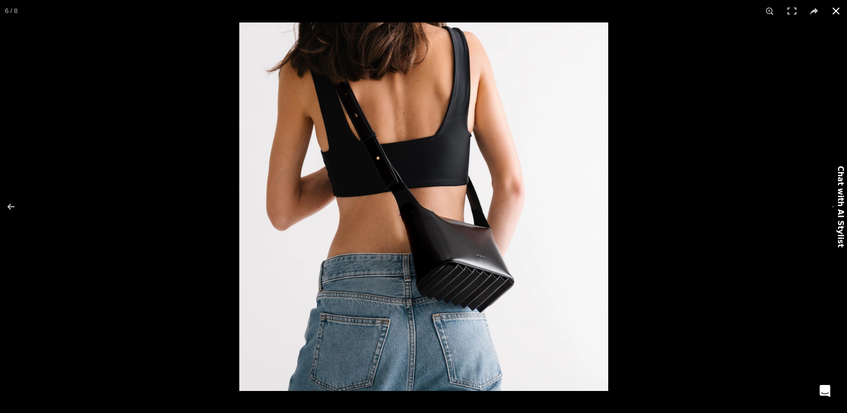
scroll to position [0, 948]
click at [833, 10] on button at bounding box center [836, 11] width 22 height 22
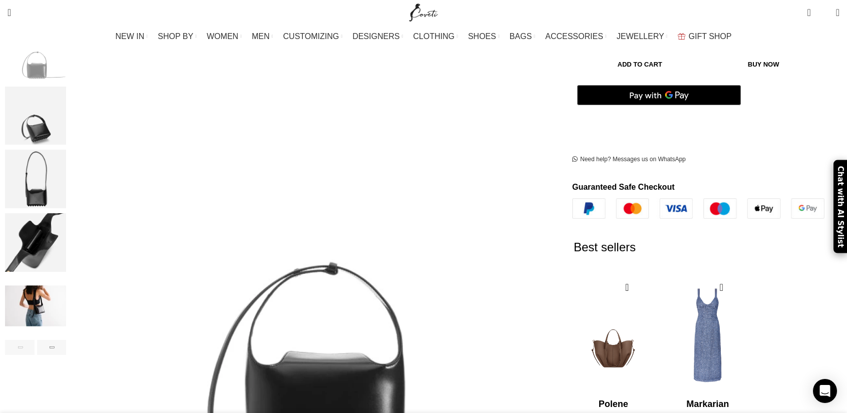
scroll to position [0, 1264]
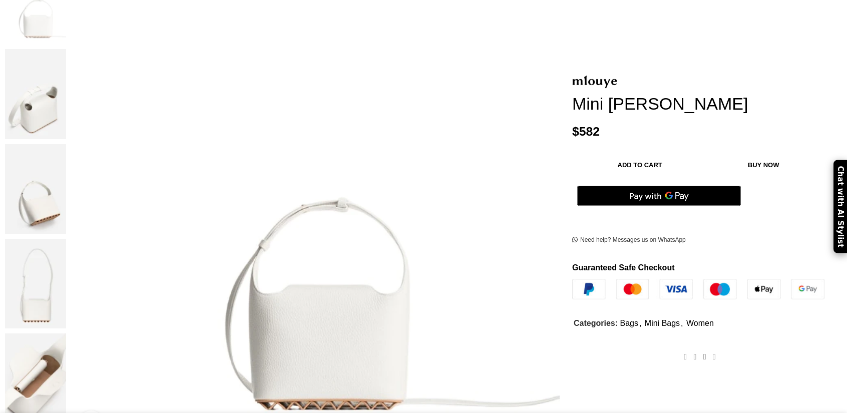
scroll to position [250, 0]
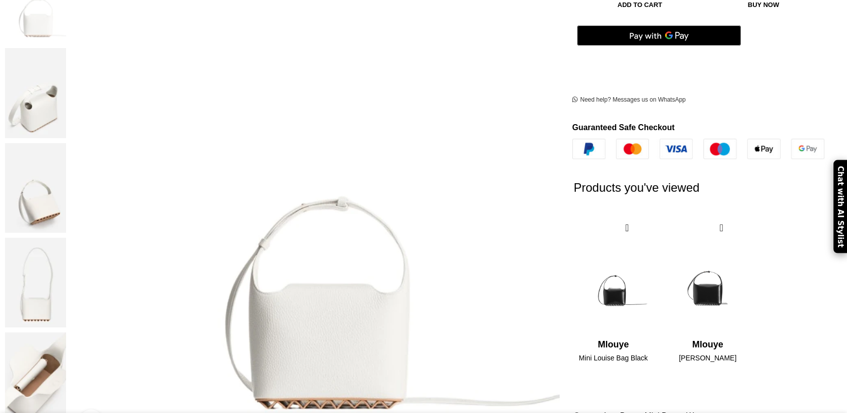
click at [66, 143] on img at bounding box center [35, 188] width 61 height 90
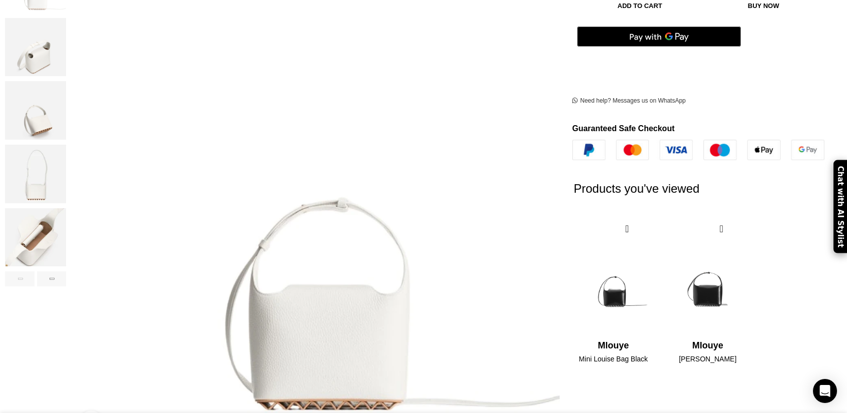
click at [66, 168] on img "4 / 6" at bounding box center [35, 174] width 61 height 59
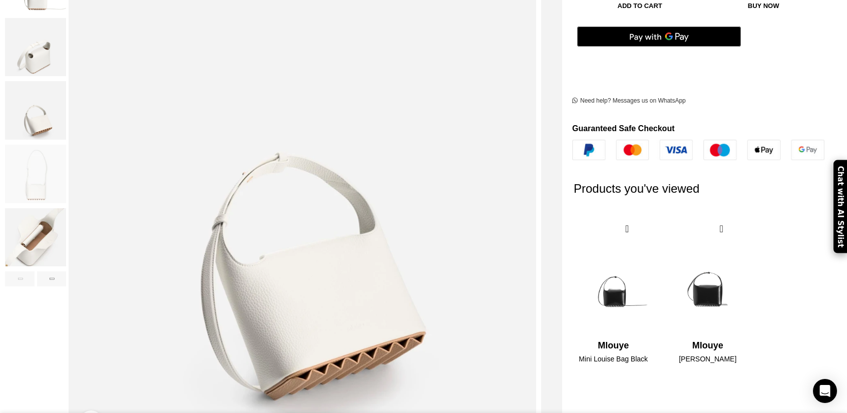
click at [66, 219] on img "5 / 6" at bounding box center [35, 237] width 61 height 59
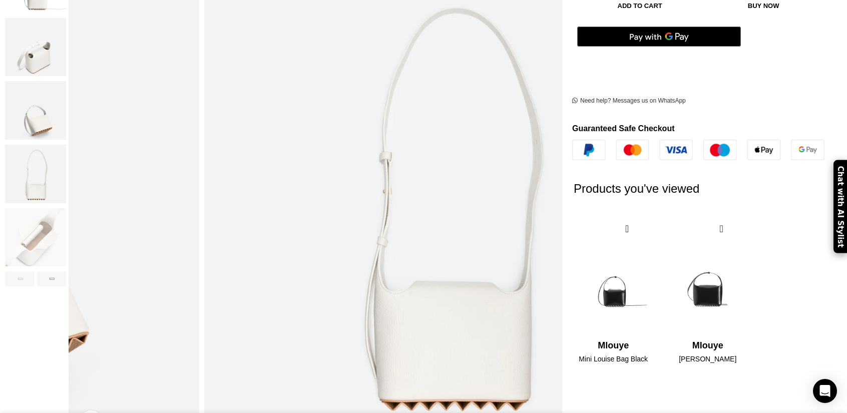
click at [66, 151] on img "4 / 6" at bounding box center [35, 174] width 61 height 59
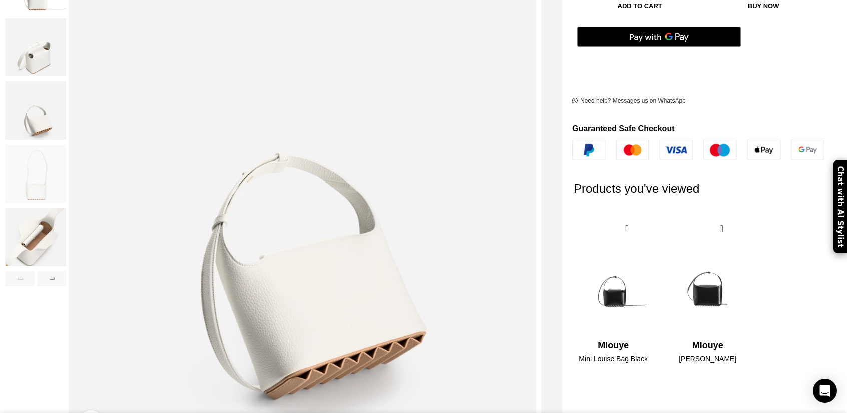
click at [66, 228] on img "5 / 6" at bounding box center [35, 237] width 61 height 59
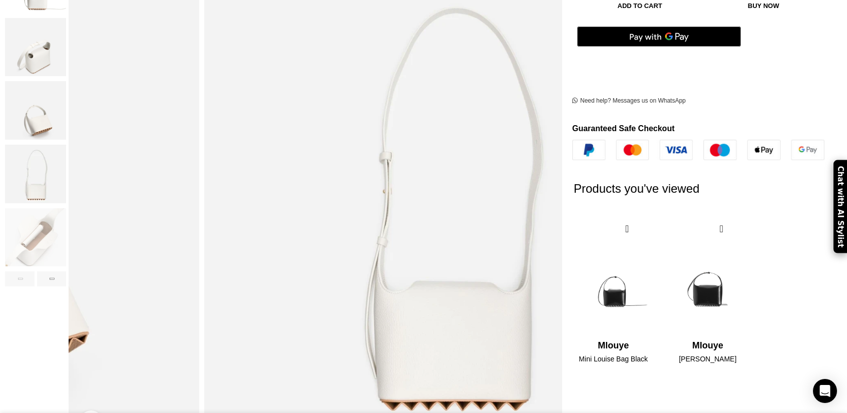
scroll to position [0, 105]
click at [66, 168] on img "4 / 6" at bounding box center [35, 174] width 61 height 59
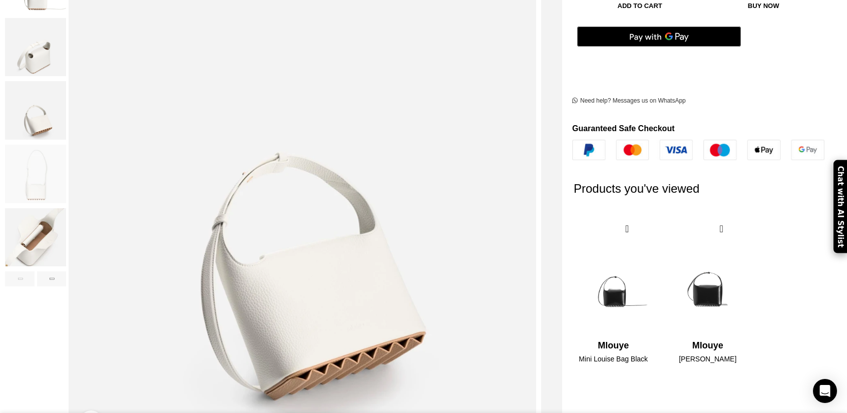
click at [66, 113] on img "3 / 6" at bounding box center [35, 110] width 61 height 59
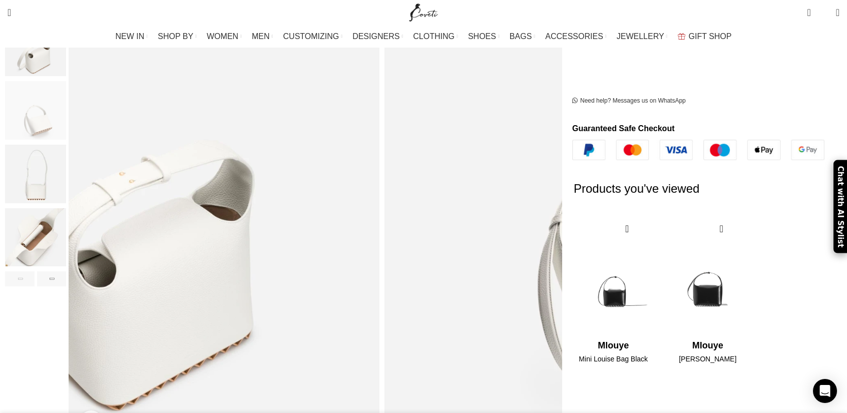
scroll to position [200, 0]
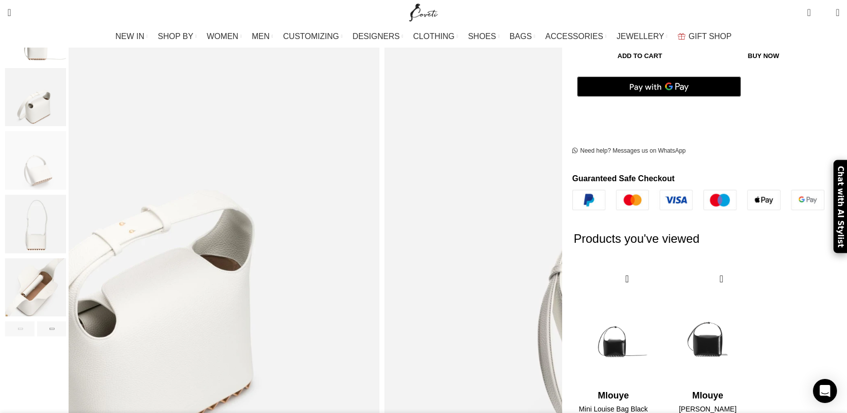
click at [66, 104] on img "2 / 6" at bounding box center [35, 97] width 61 height 59
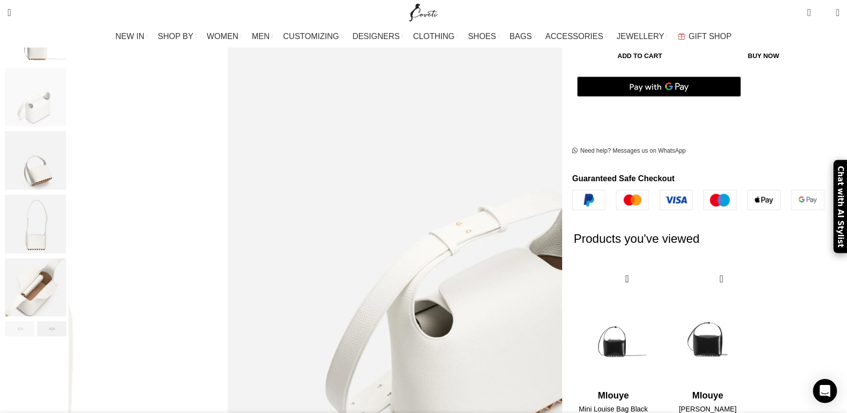
click at [67, 321] on div "Next slide" at bounding box center [52, 328] width 30 height 15
click at [66, 260] on img "6 / 6" at bounding box center [35, 287] width 61 height 59
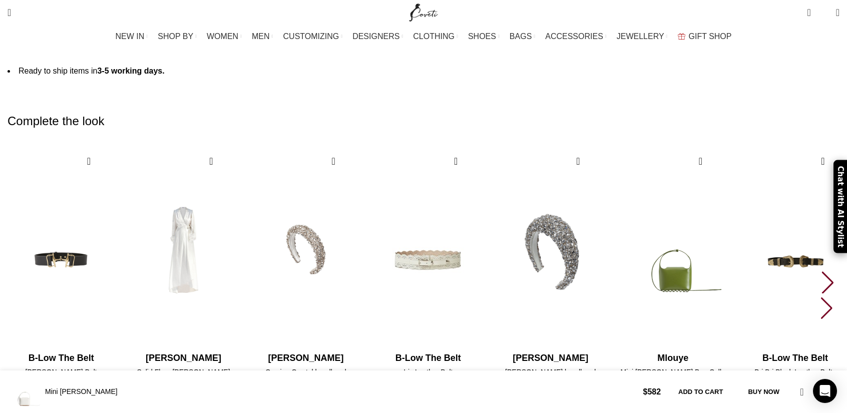
scroll to position [0, 316]
click at [821, 271] on div "Next slide" at bounding box center [828, 282] width 14 height 22
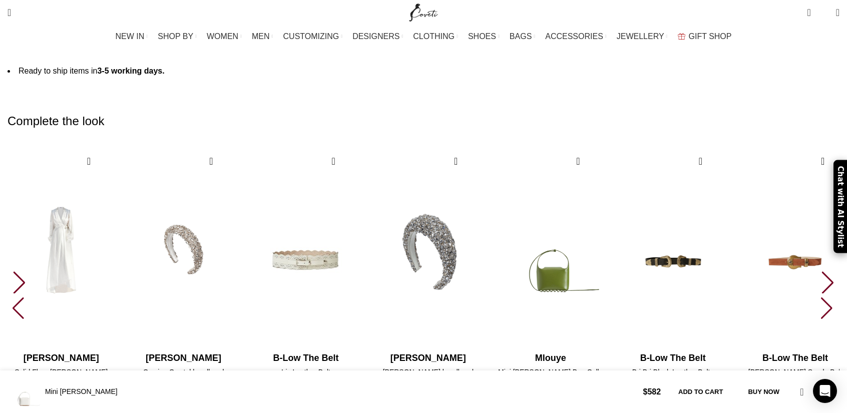
click at [821, 271] on div "Next slide" at bounding box center [828, 282] width 14 height 22
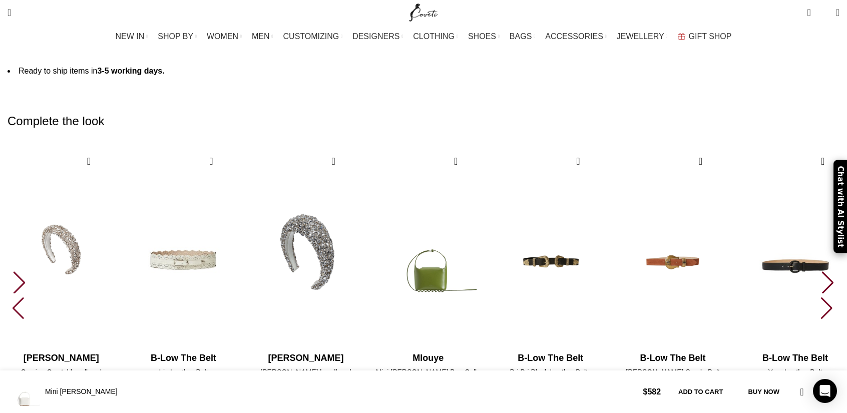
click at [821, 271] on div "Next slide" at bounding box center [828, 282] width 14 height 22
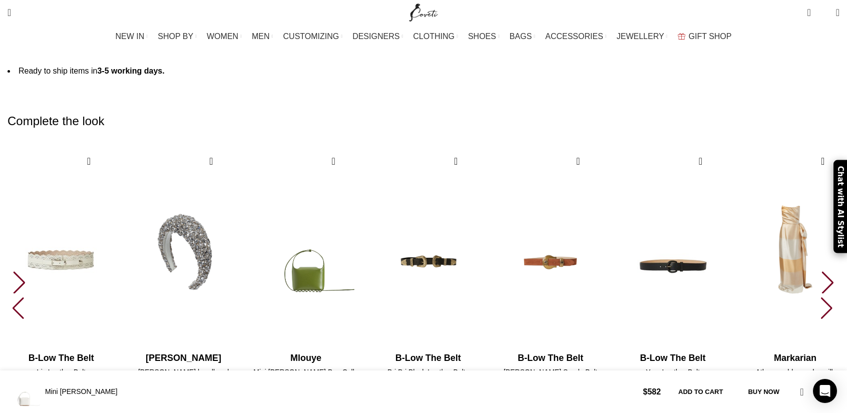
click at [821, 271] on div "Next slide" at bounding box center [828, 282] width 14 height 22
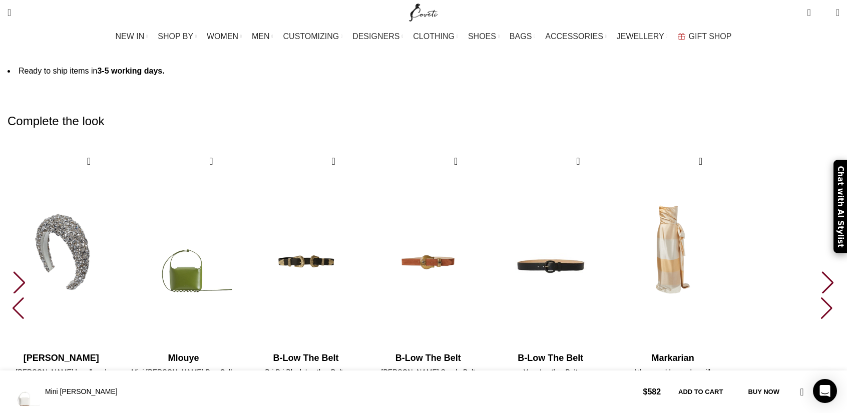
click at [821, 271] on div "Next slide" at bounding box center [828, 282] width 14 height 22
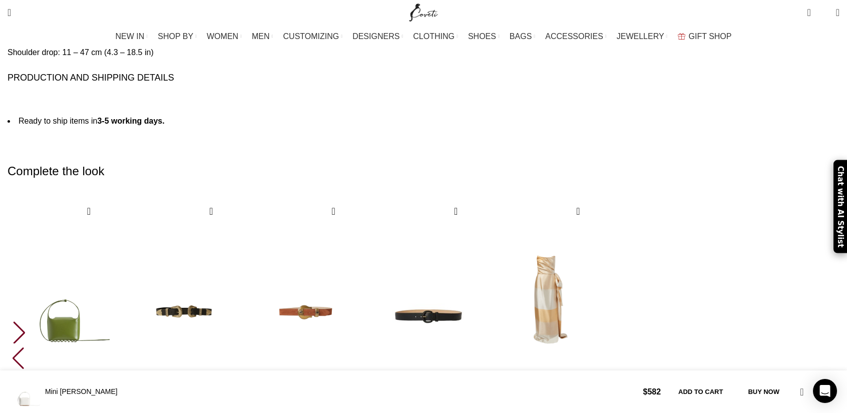
scroll to position [1401, 0]
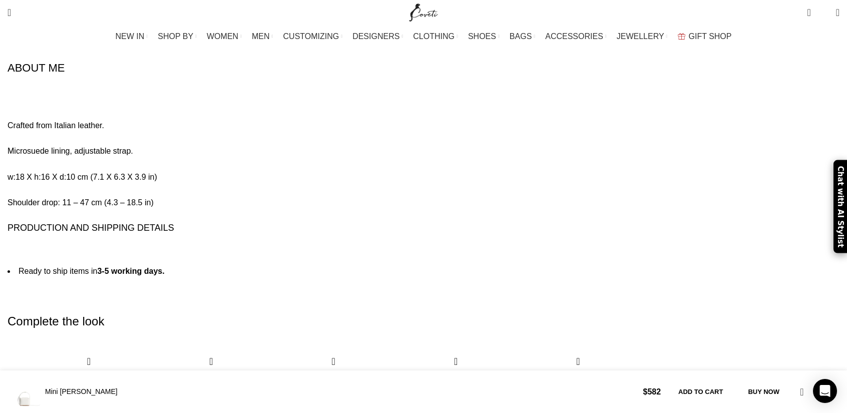
click at [422, 18] on img "Site logo" at bounding box center [424, 12] width 34 height 25
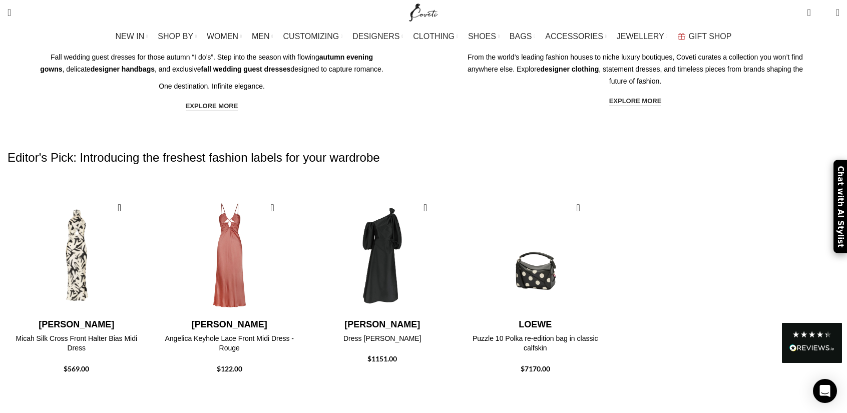
scroll to position [1151, 0]
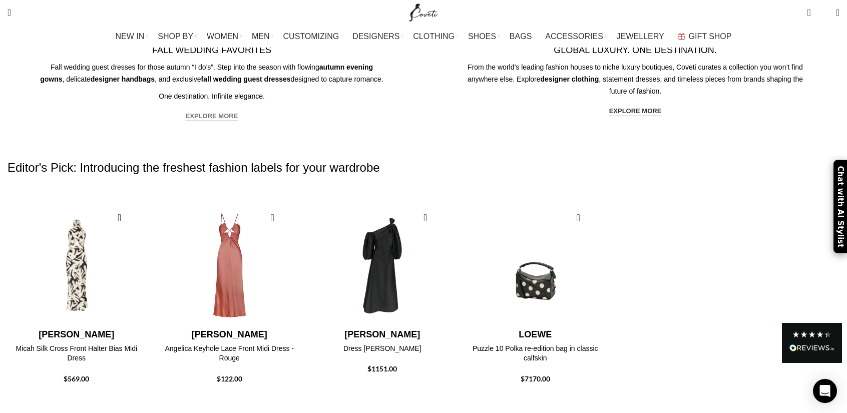
click at [238, 121] on link "explore more" at bounding box center [212, 116] width 53 height 9
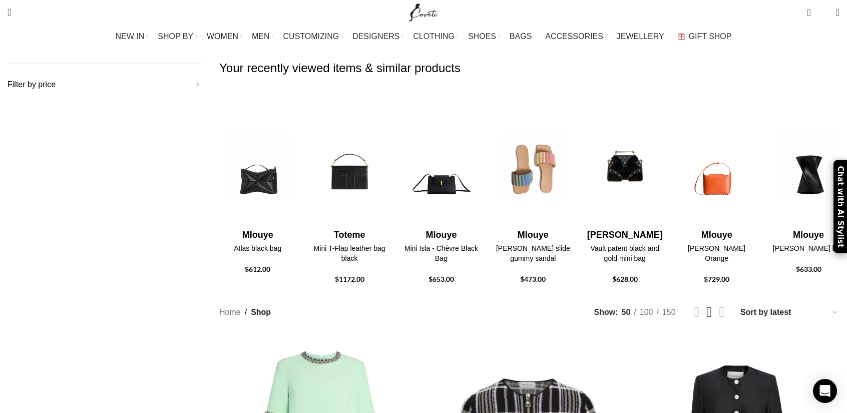
scroll to position [200, 0]
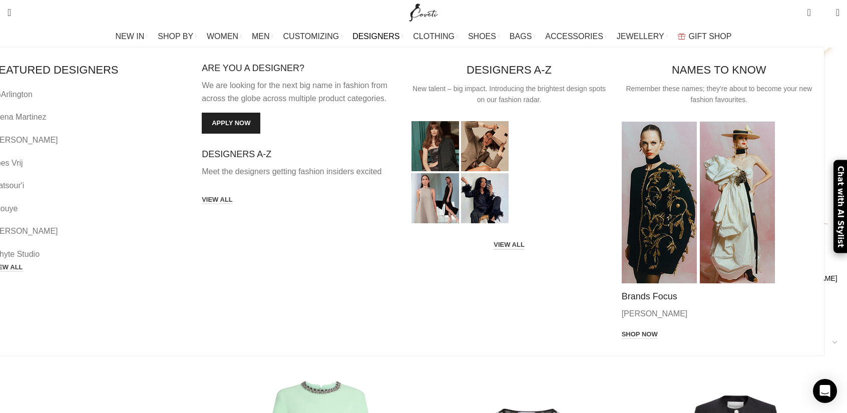
click at [499, 241] on link "VIEW ALL" at bounding box center [508, 245] width 31 height 9
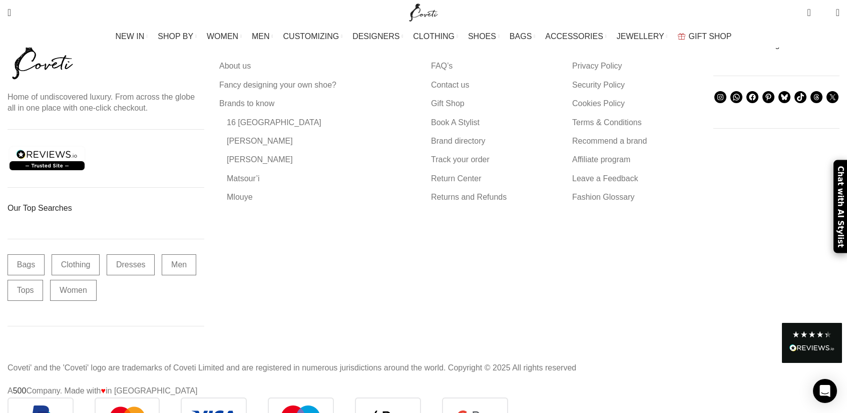
scroll to position [3328, 0]
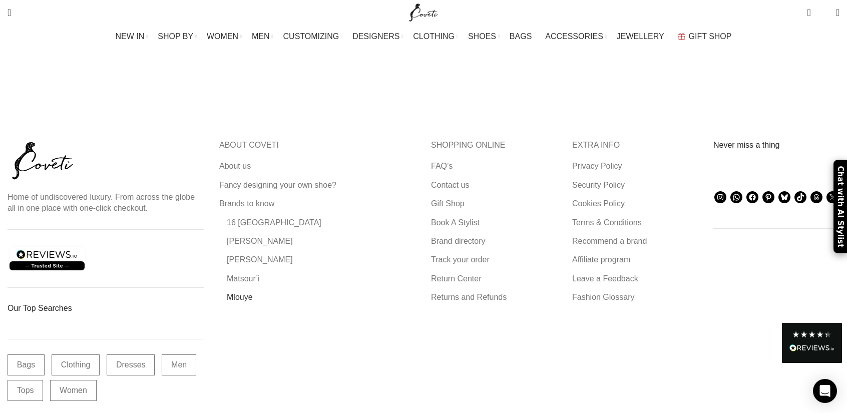
click at [254, 292] on link "Mlouye" at bounding box center [240, 297] width 27 height 11
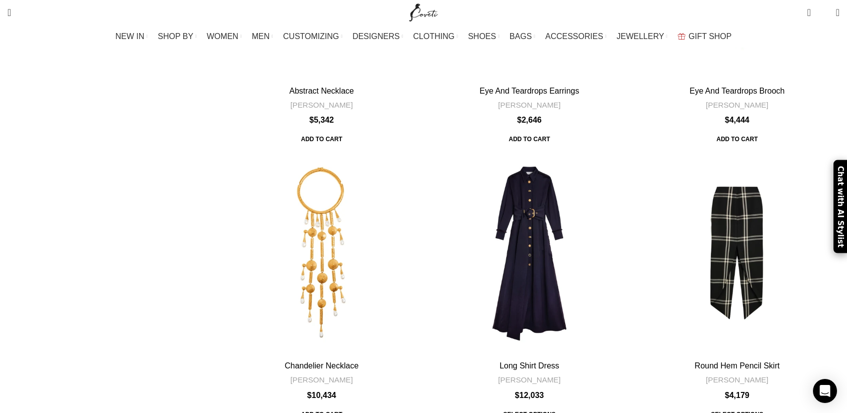
scroll to position [4367, 0]
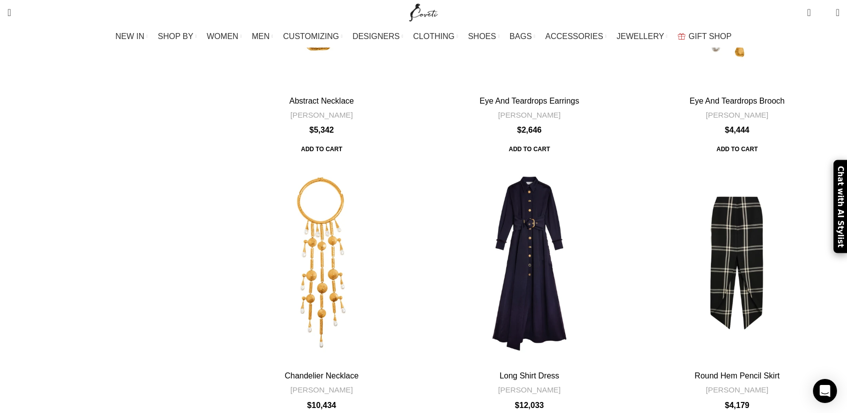
drag, startPoint x: 318, startPoint y: 278, endPoint x: 279, endPoint y: 276, distance: 38.6
copy link "Mlouye"
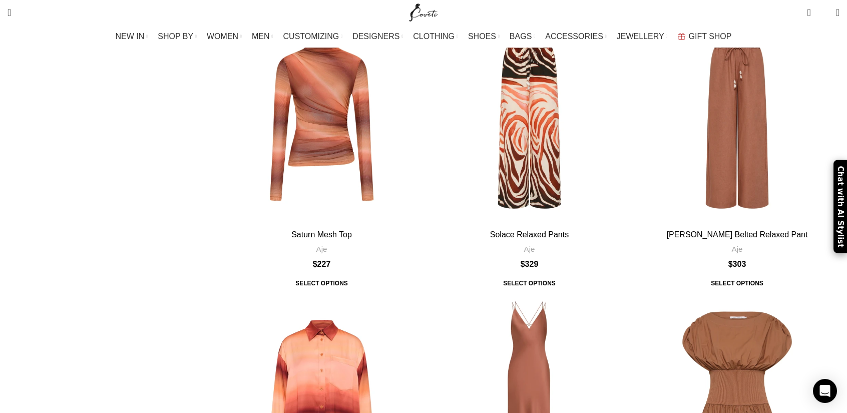
scroll to position [3366, 0]
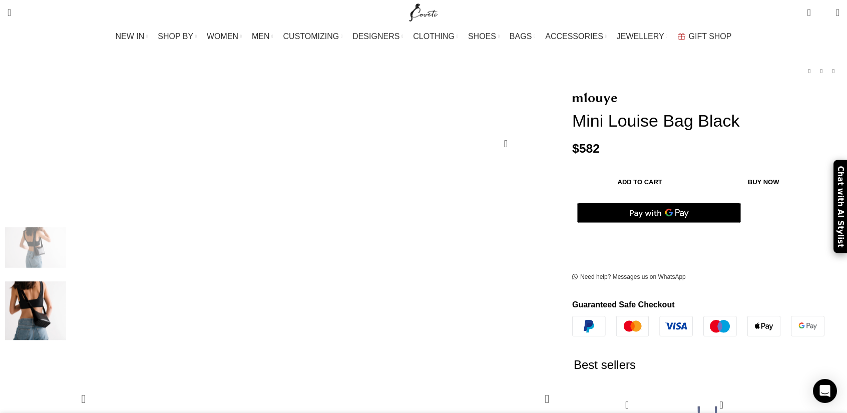
scroll to position [150, 0]
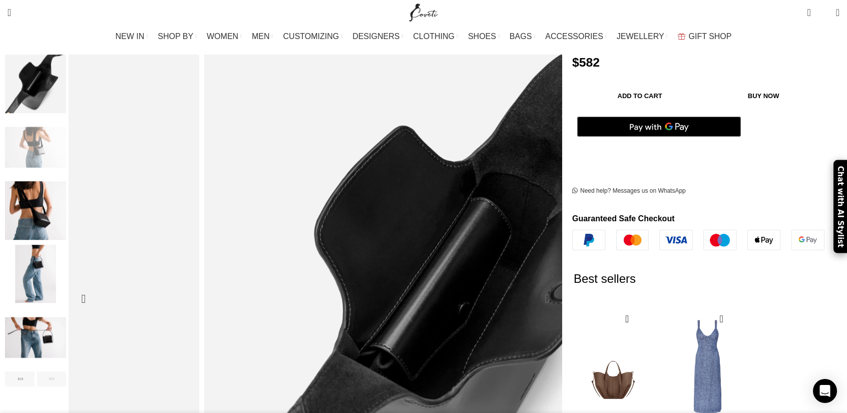
click at [494, 286] on div "Next slide" at bounding box center [547, 298] width 25 height 25
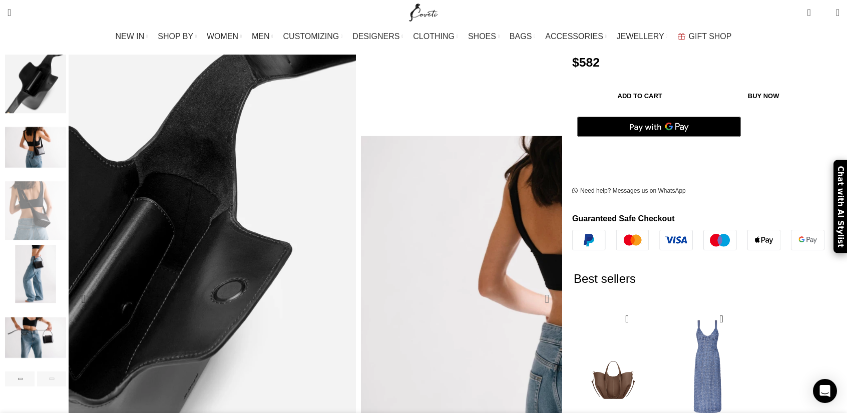
click at [494, 286] on div "Next slide" at bounding box center [547, 298] width 25 height 25
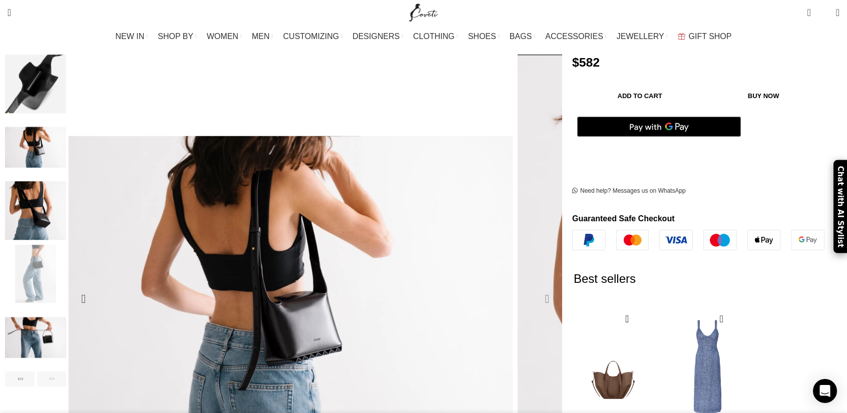
click at [494, 286] on div "Next slide" at bounding box center [547, 298] width 25 height 25
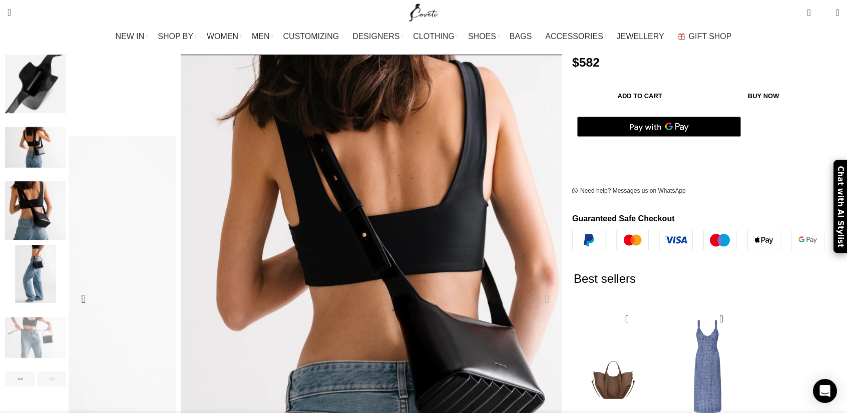
scroll to position [0, 0]
click at [494, 286] on div "Next slide" at bounding box center [547, 298] width 25 height 25
click at [96, 286] on div "Previous slide" at bounding box center [83, 298] width 25 height 25
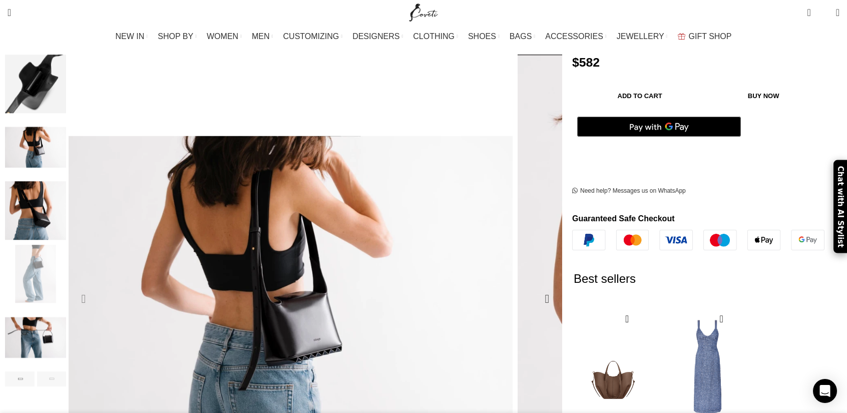
click at [96, 286] on div "Previous slide" at bounding box center [83, 298] width 25 height 25
